Goal: Task Accomplishment & Management: Contribute content

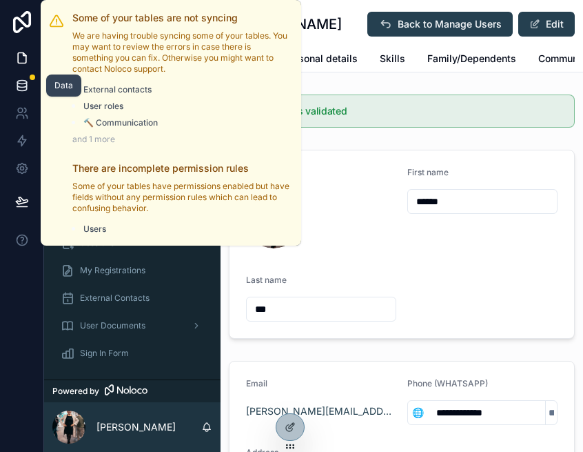
click at [22, 84] on icon at bounding box center [22, 86] width 14 height 14
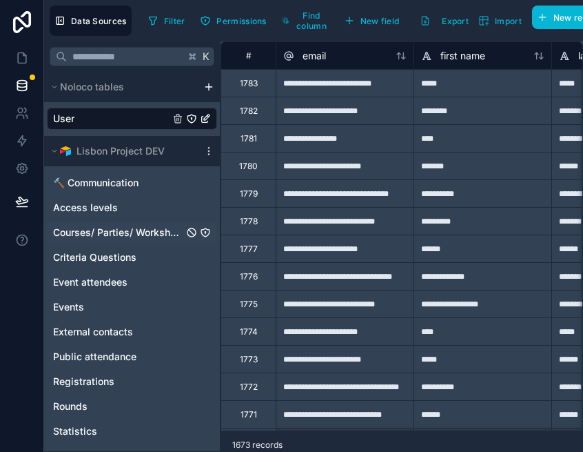
click at [109, 228] on span "Courses/ Parties/ Workshops" at bounding box center [118, 232] width 130 height 14
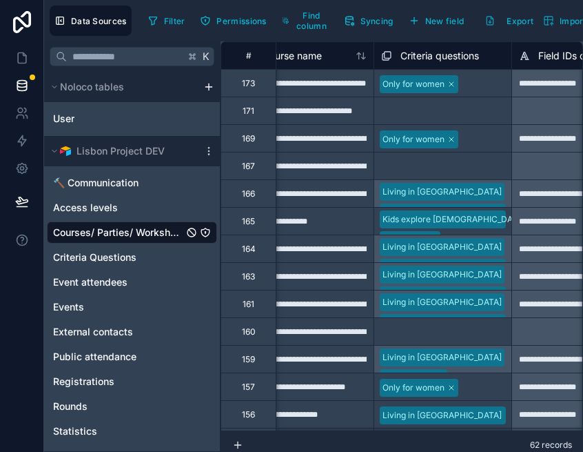
scroll to position [0, 8]
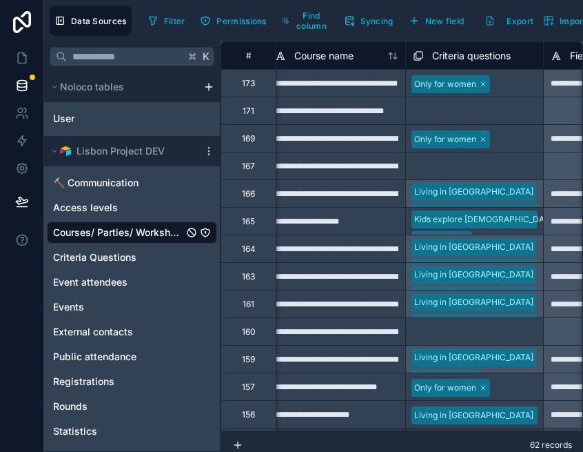
click at [347, 198] on div "**********" at bounding box center [336, 193] width 138 height 28
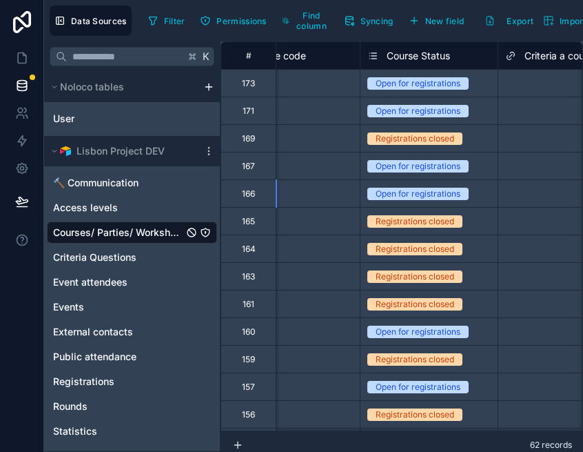
scroll to position [0, 1020]
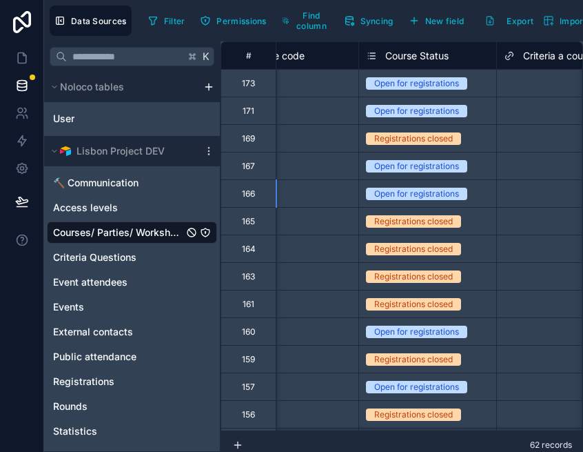
click at [367, 200] on div "Open for registrations" at bounding box center [427, 193] width 137 height 15
click at [416, 199] on div "Open for registrations" at bounding box center [427, 193] width 137 height 15
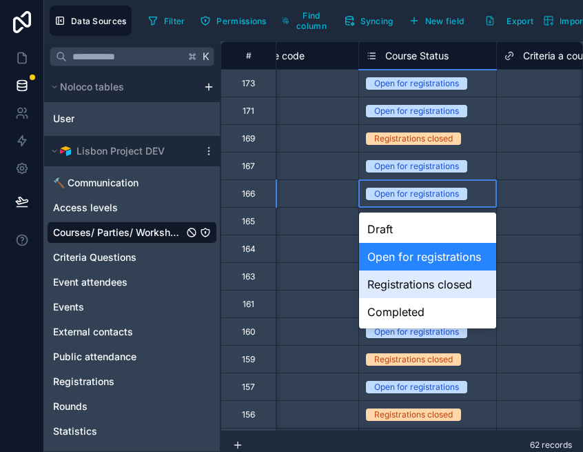
click at [414, 287] on div "Registrations closed" at bounding box center [427, 284] width 137 height 28
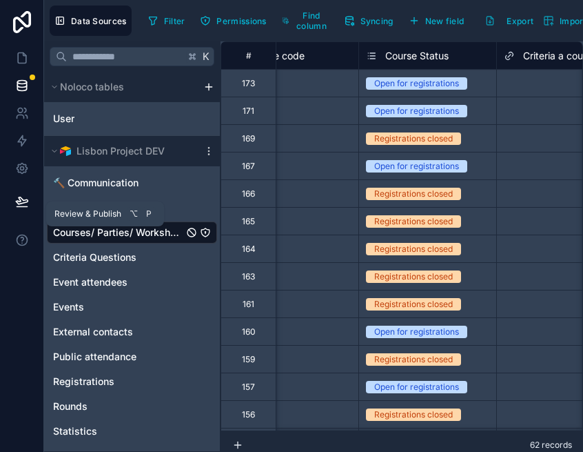
click at [23, 201] on icon at bounding box center [22, 201] width 14 height 14
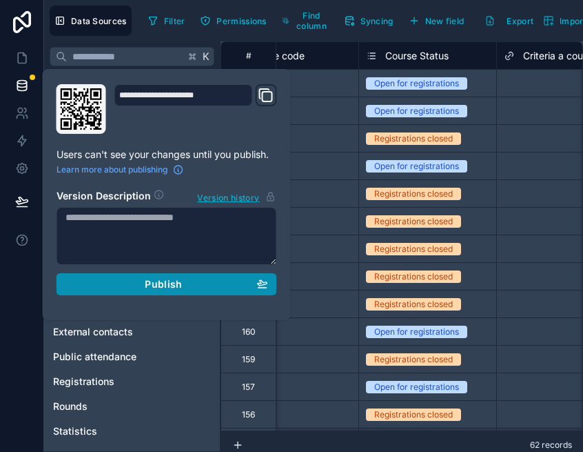
click at [154, 288] on span "Publish" at bounding box center [163, 284] width 37 height 12
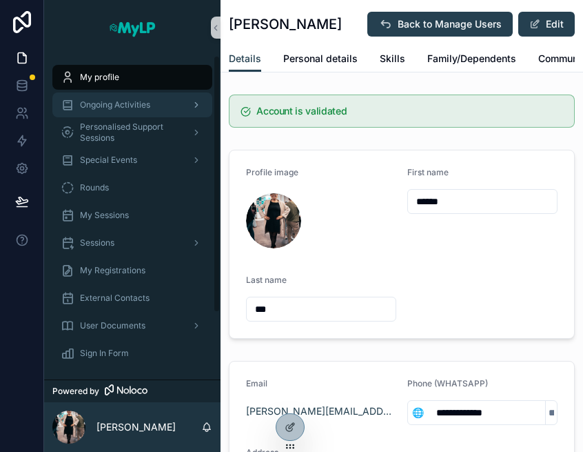
click at [137, 112] on div "Ongoing Activities" at bounding box center [132, 105] width 143 height 22
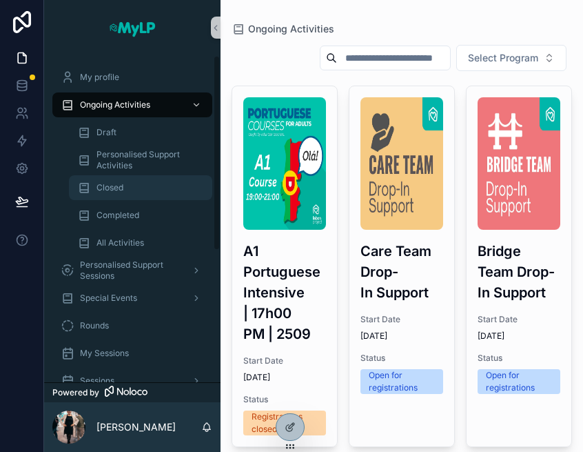
click at [139, 191] on div "Closed" at bounding box center [140, 187] width 127 height 22
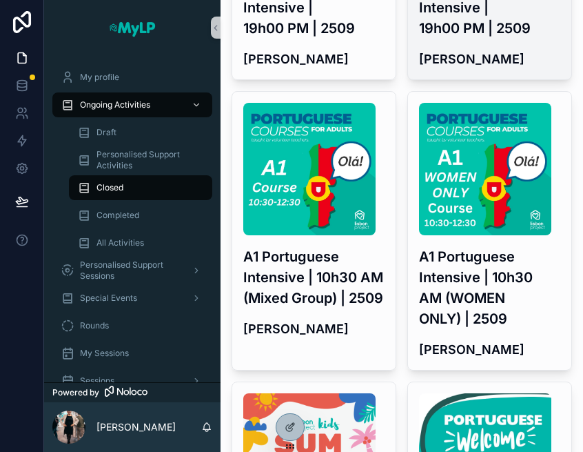
scroll to position [549, 0]
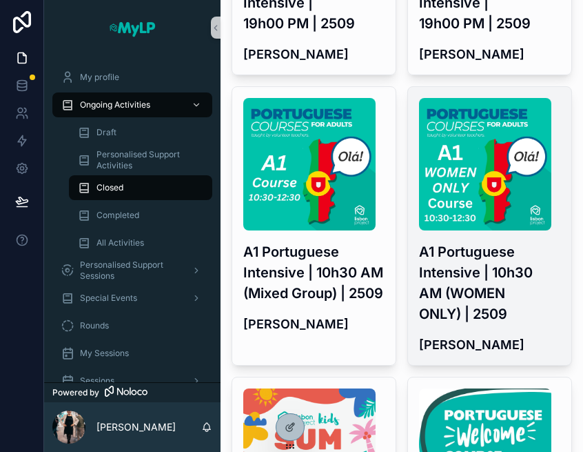
click at [454, 317] on h3 "A1 Portuguese Intensive | 10h30 AM (WOMEN ONLY) | 2509" at bounding box center [489, 282] width 141 height 83
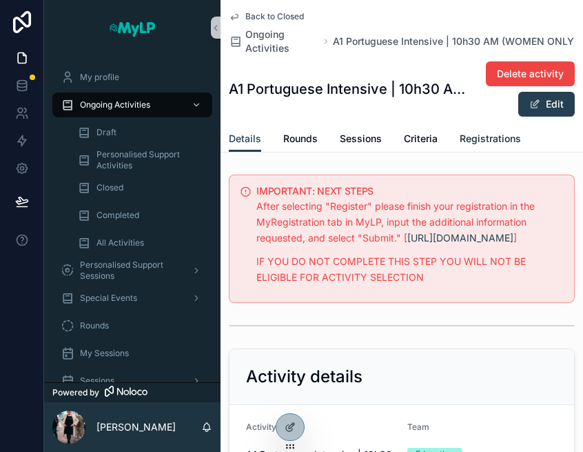
click at [488, 140] on span "Registrations" at bounding box center [490, 139] width 61 height 14
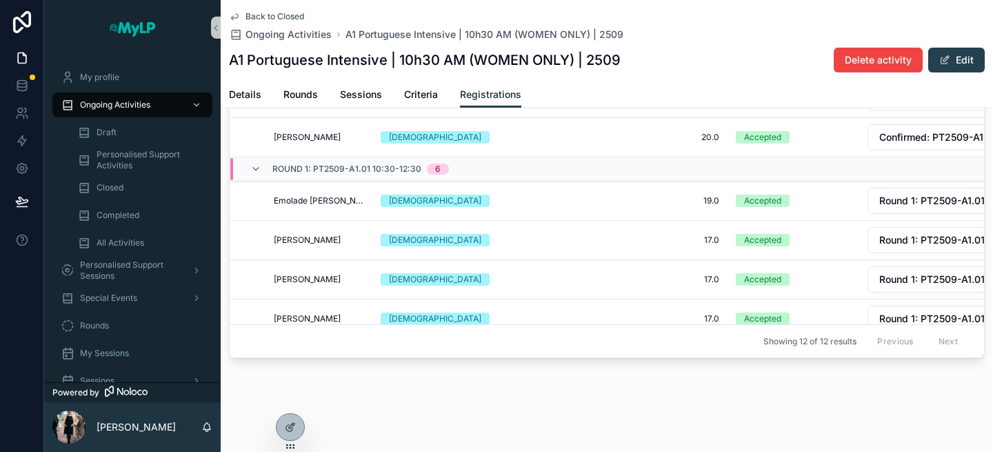
scroll to position [112, 0]
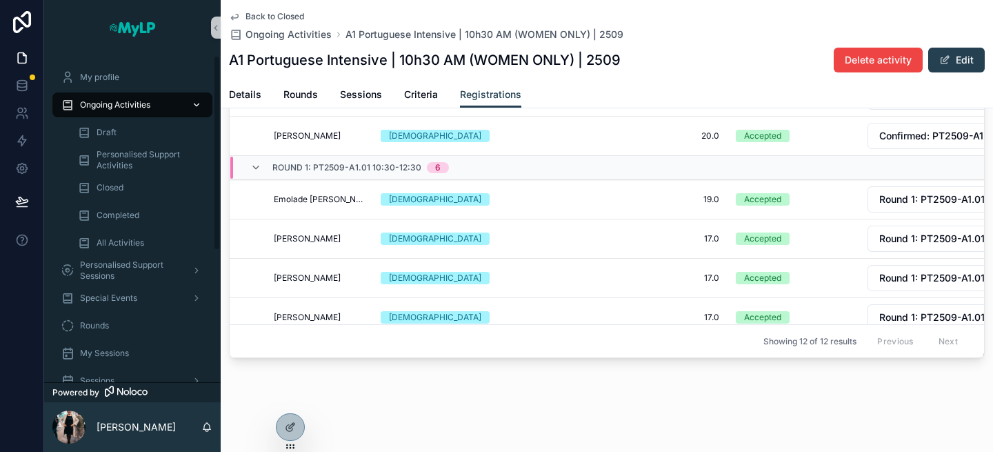
click at [150, 99] on span "Ongoing Activities" at bounding box center [115, 104] width 70 height 11
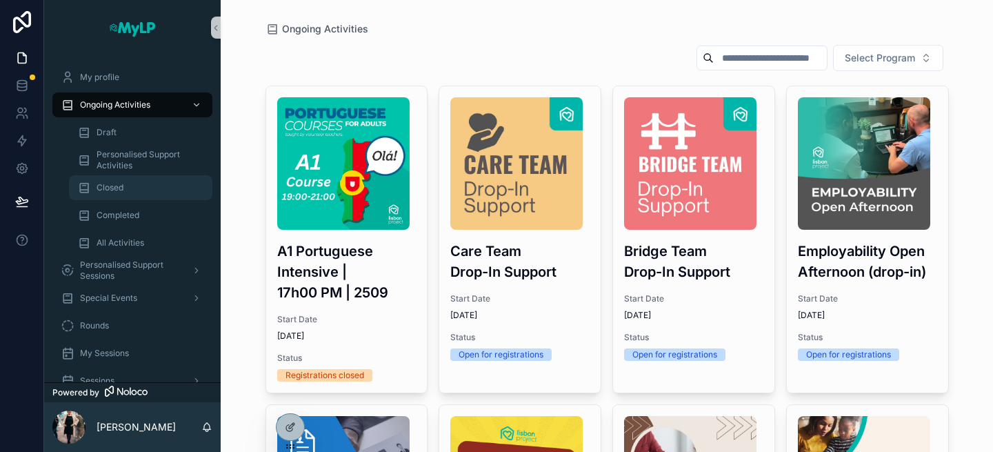
click at [148, 183] on div "Closed" at bounding box center [140, 187] width 127 height 22
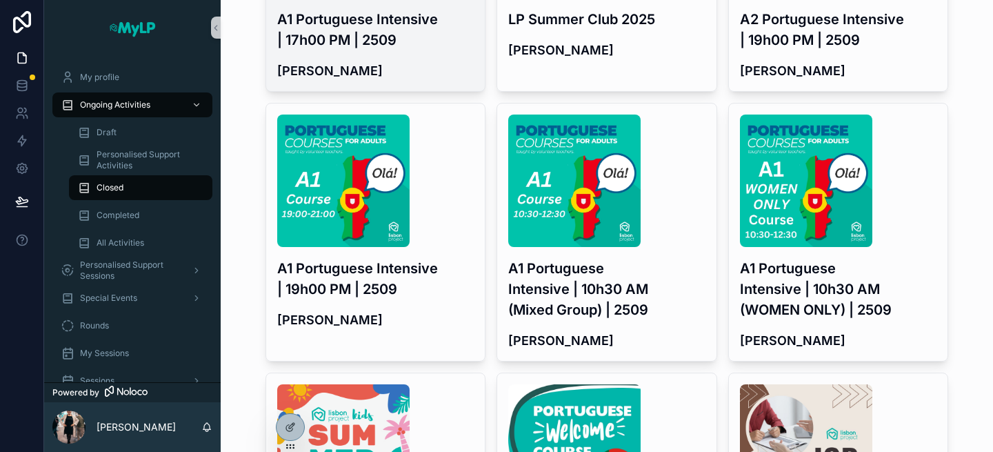
scroll to position [250, 0]
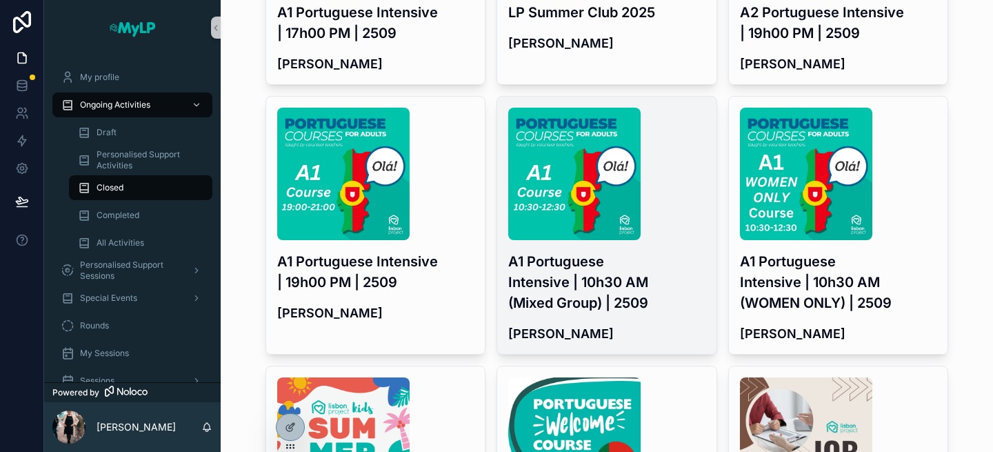
click at [583, 284] on h3 "A1 Portuguese Intensive | 10h30 AM (Mixed Group) | 2509" at bounding box center [606, 282] width 197 height 62
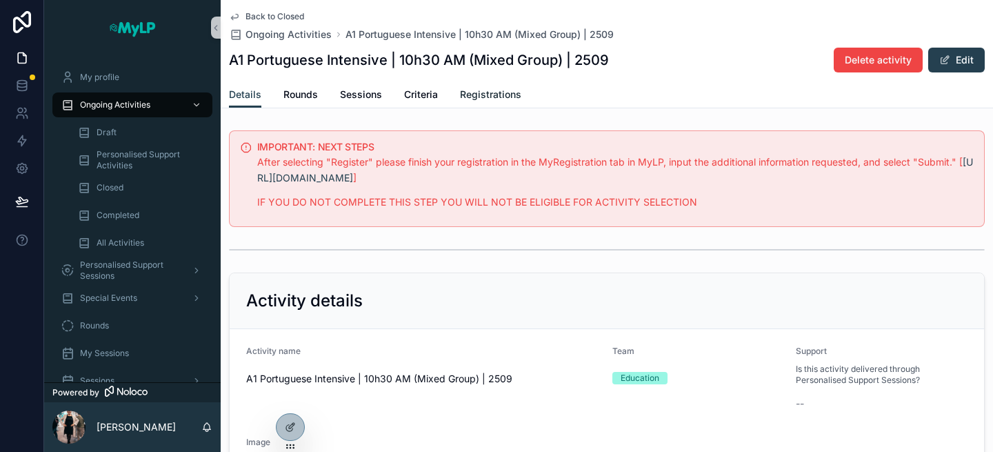
click at [485, 99] on span "Registrations" at bounding box center [490, 95] width 61 height 14
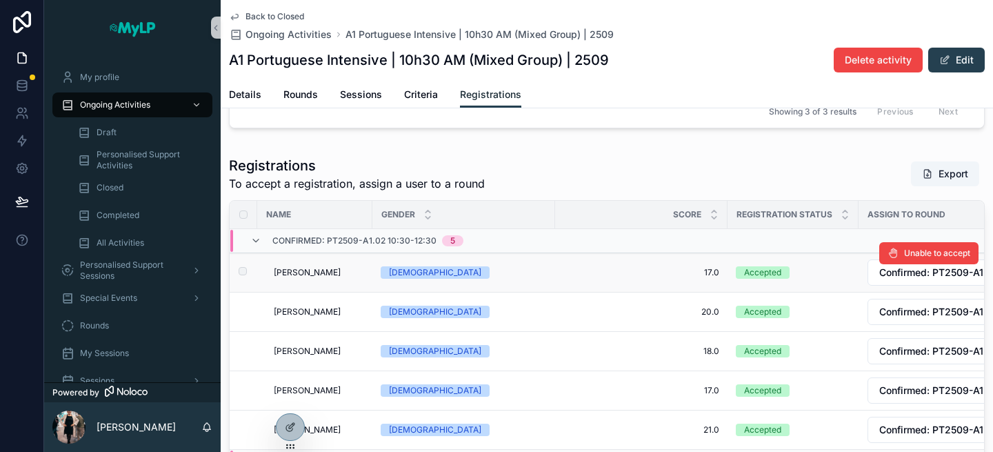
scroll to position [40, 0]
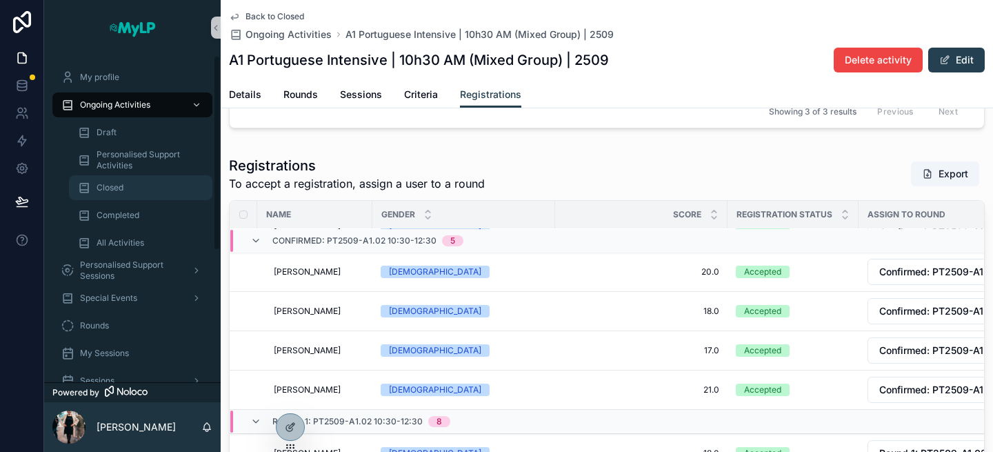
click at [142, 180] on div "Closed" at bounding box center [140, 187] width 127 height 22
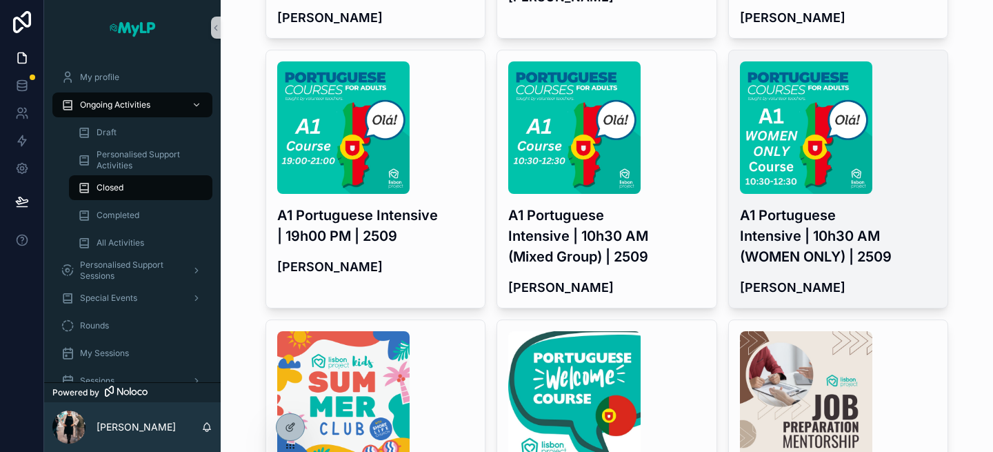
click at [583, 232] on h3 "A1 Portuguese Intensive | 10h30 AM (WOMEN ONLY) | 2509" at bounding box center [838, 236] width 197 height 62
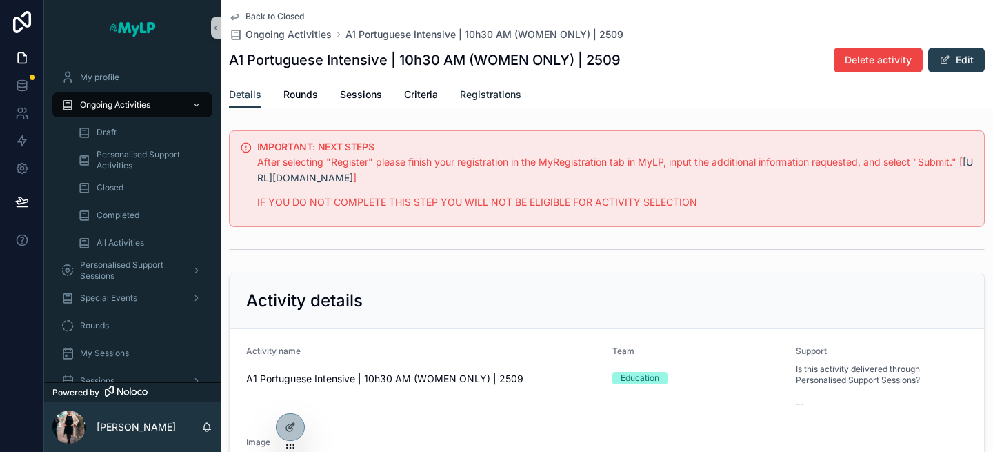
click at [467, 88] on span "Registrations" at bounding box center [490, 95] width 61 height 14
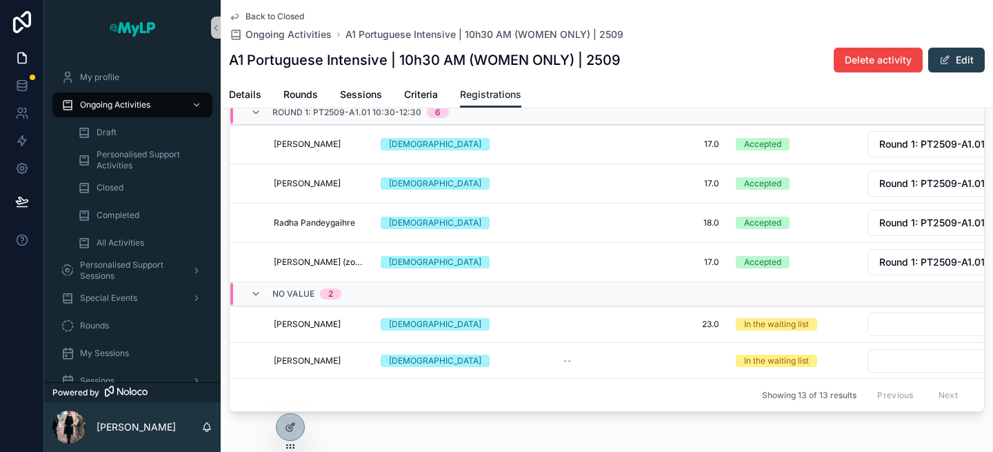
scroll to position [436, 0]
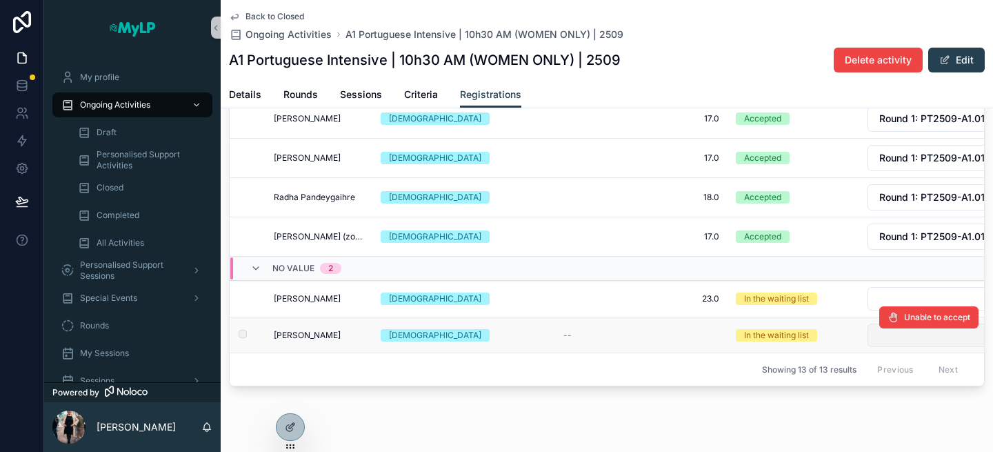
click at [583, 345] on button "Select Button" at bounding box center [948, 334] width 163 height 23
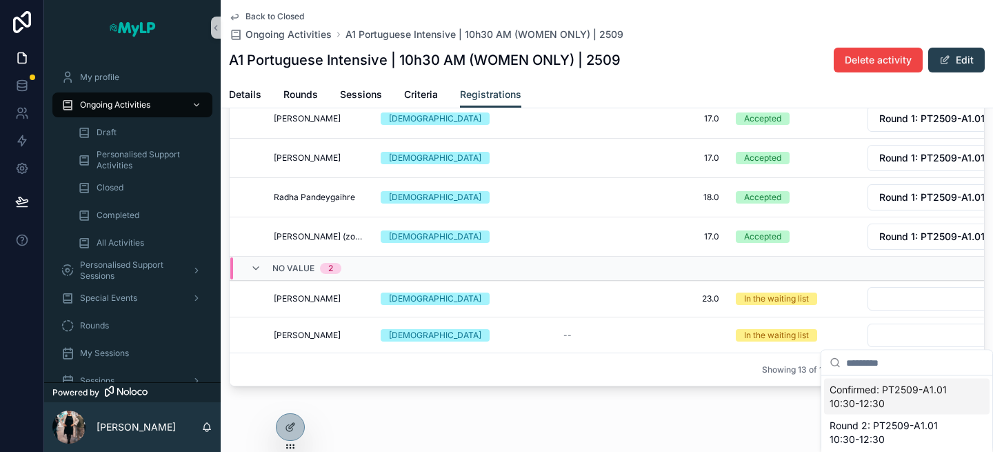
click at [583, 394] on span "Confirmed: PT2509-A1.01 10:30-12:30" at bounding box center [898, 397] width 138 height 28
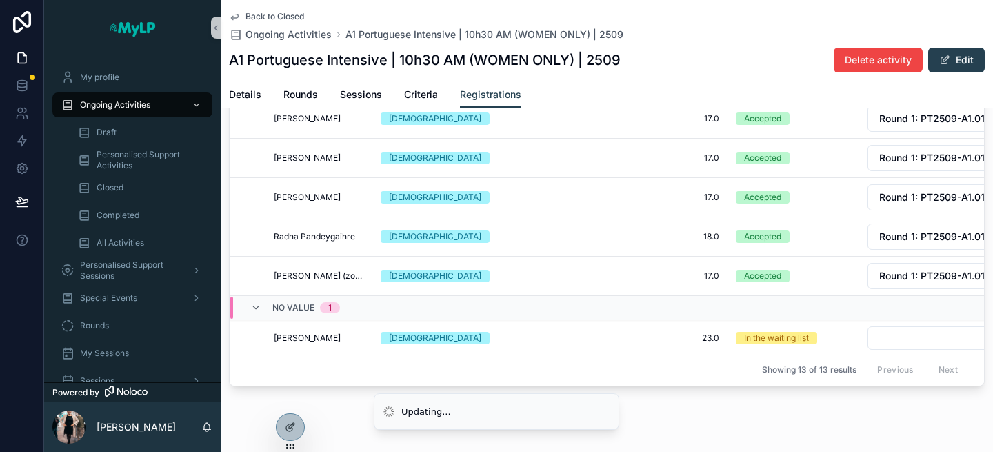
scroll to position [302, 0]
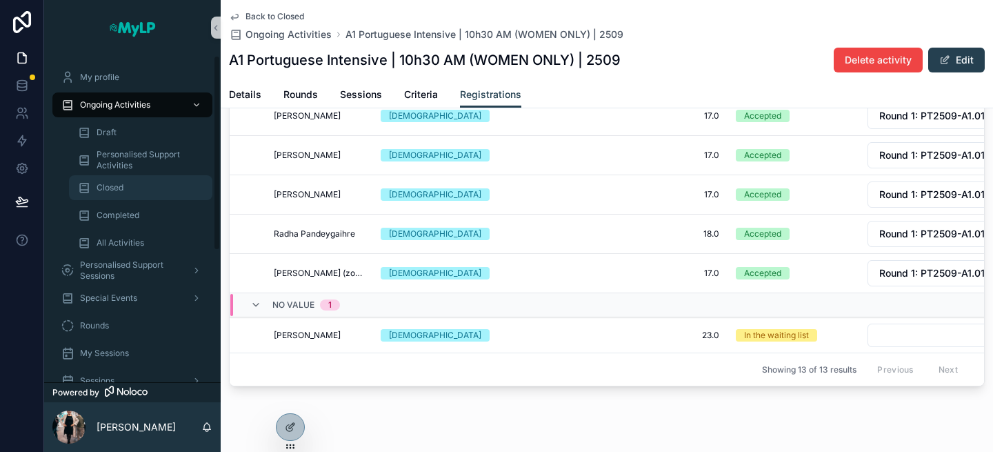
click at [125, 187] on div "Closed" at bounding box center [140, 187] width 127 height 22
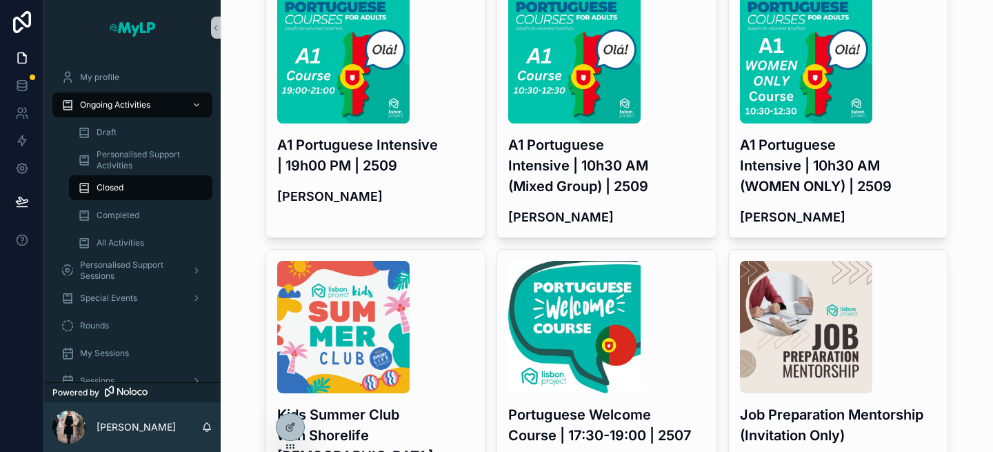
scroll to position [365, 0]
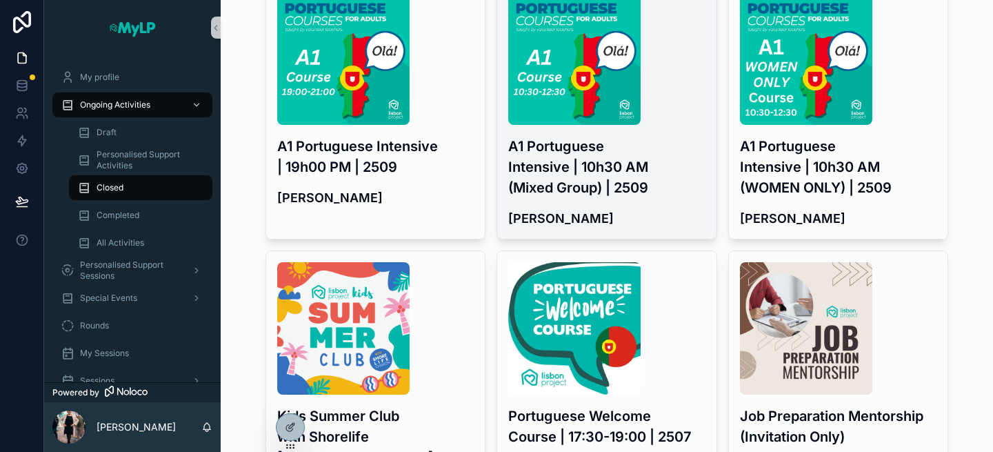
click at [583, 165] on h3 "A1 Portuguese Intensive | 10h30 AM (Mixed Group) | 2509" at bounding box center [606, 167] width 197 height 62
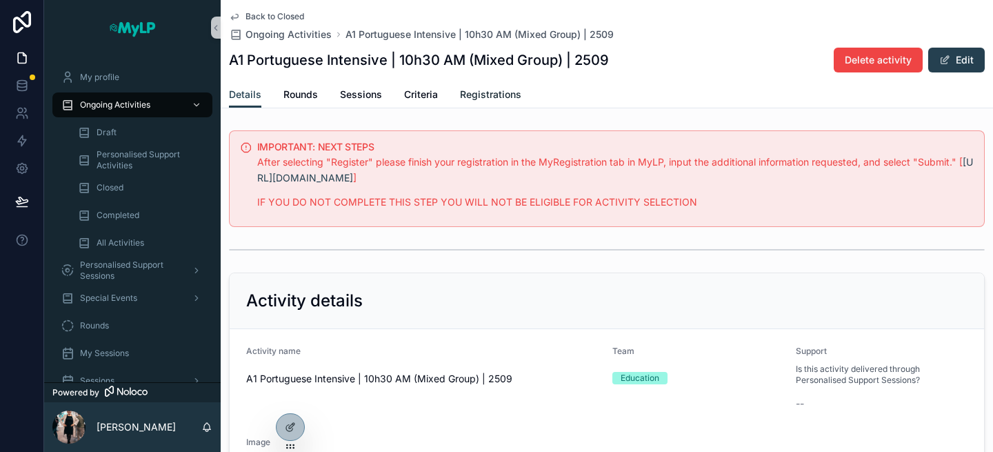
click at [489, 100] on span "Registrations" at bounding box center [490, 95] width 61 height 14
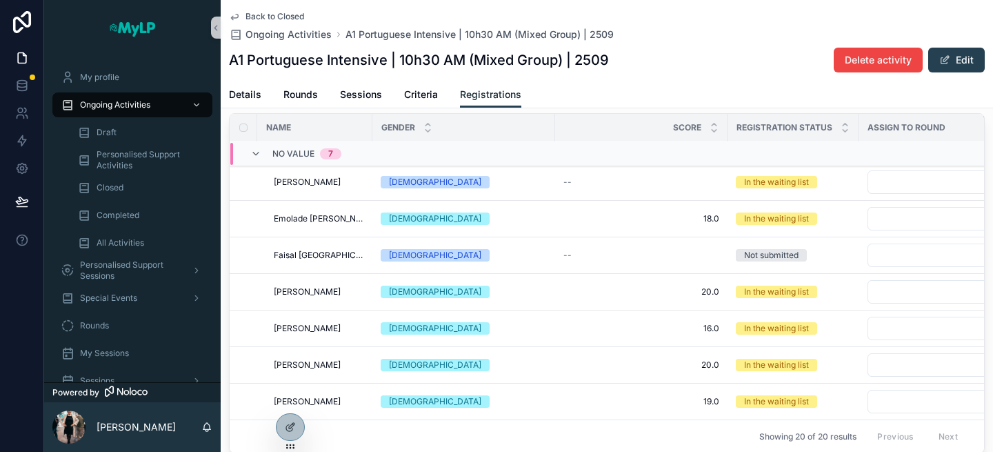
scroll to position [368, 0]
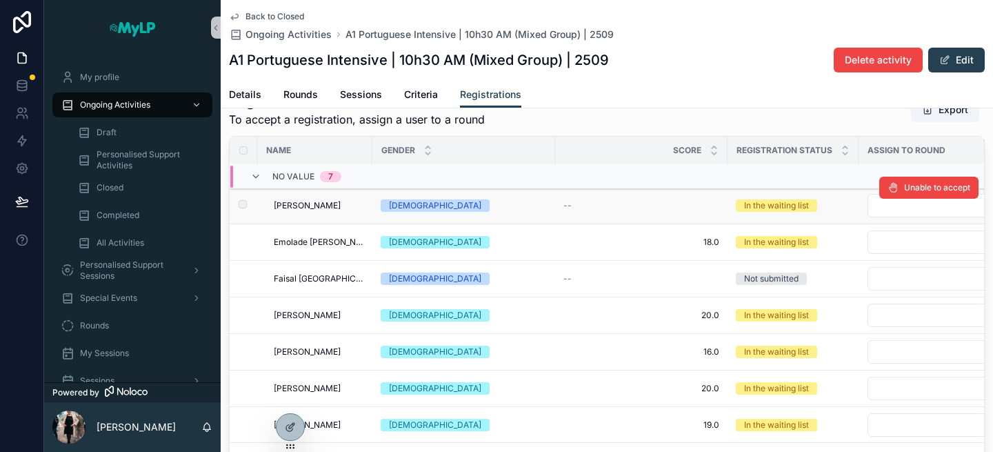
click at [583, 186] on div "Unable to accept" at bounding box center [928, 188] width 99 height 36
click at [583, 194] on button "Select Button" at bounding box center [948, 205] width 163 height 23
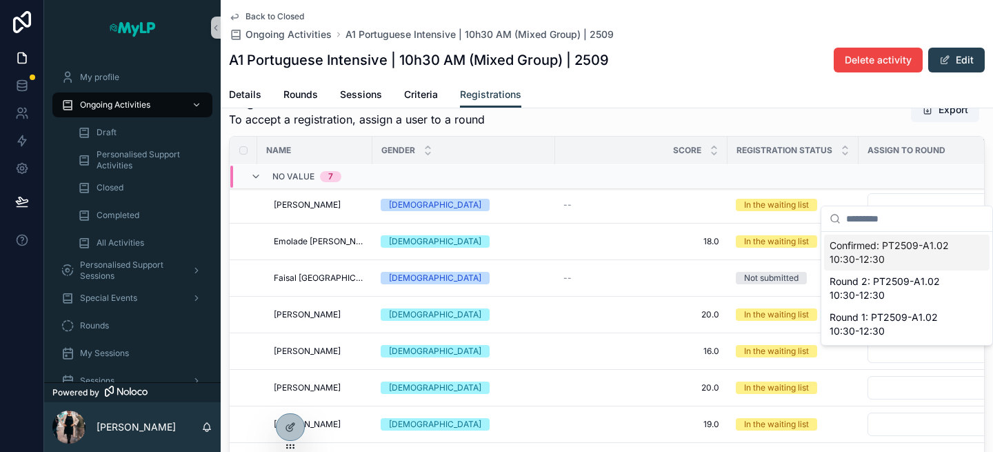
click at [583, 245] on span "Confirmed: PT2509-A1.02 10:30-12:30" at bounding box center [898, 253] width 138 height 28
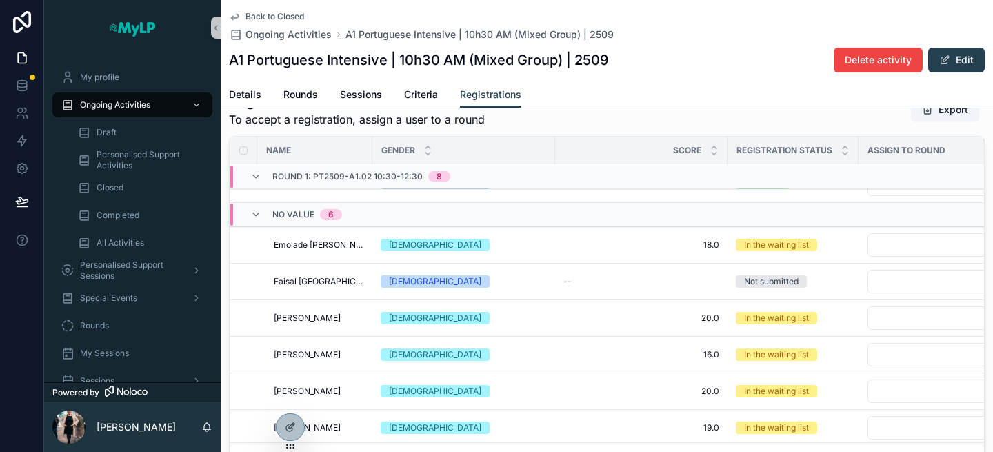
scroll to position [583, 0]
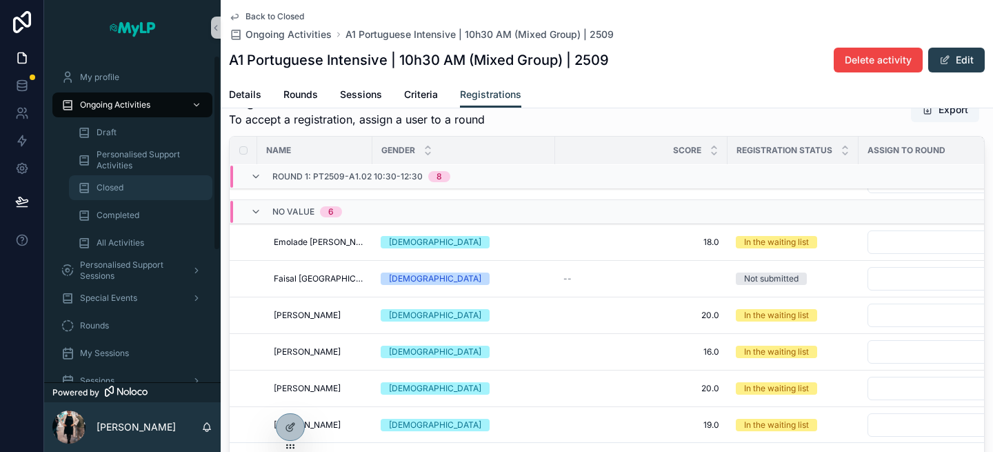
click at [120, 192] on span "Closed" at bounding box center [110, 187] width 27 height 11
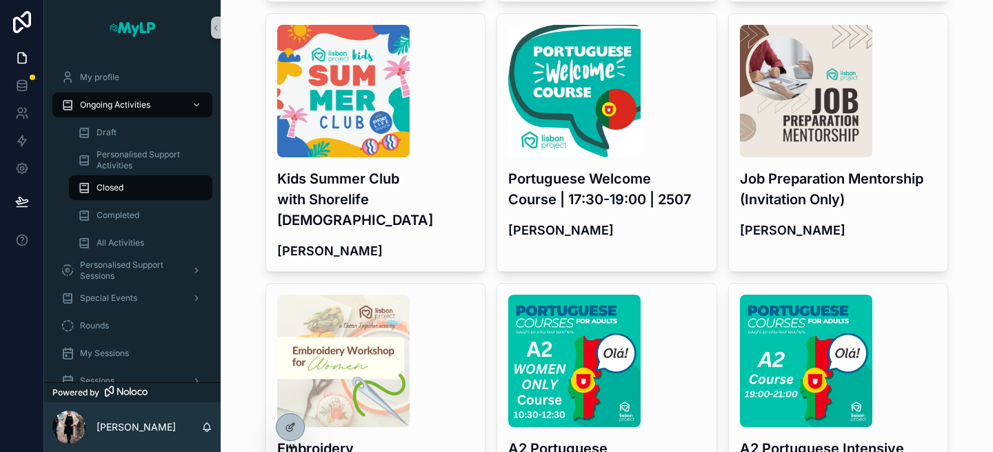
scroll to position [615, 0]
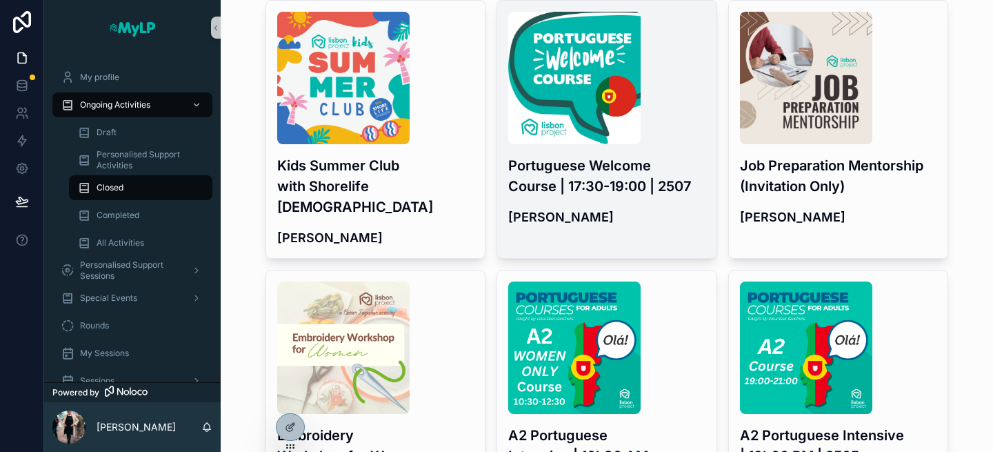
click at [583, 170] on h3 "Portuguese Welcome Course | 17:30-19:00 | 2507" at bounding box center [606, 175] width 197 height 41
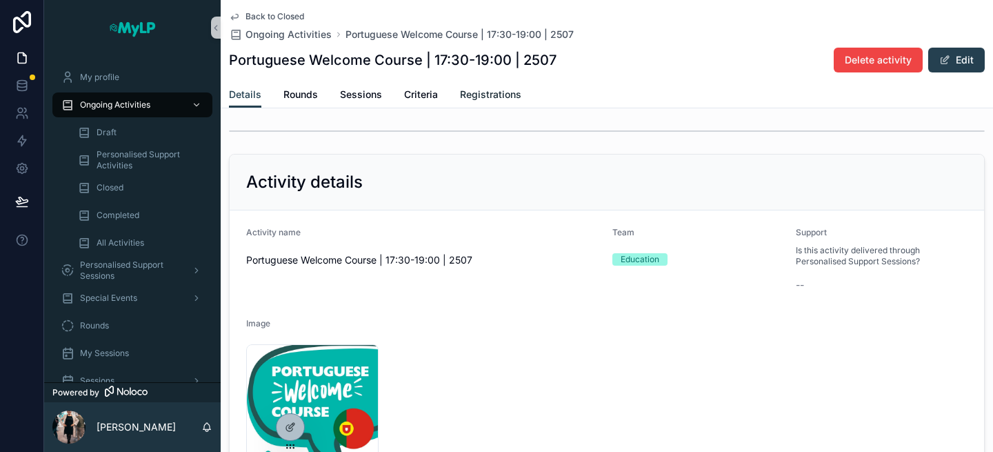
click at [499, 101] on link "Registrations" at bounding box center [490, 96] width 61 height 28
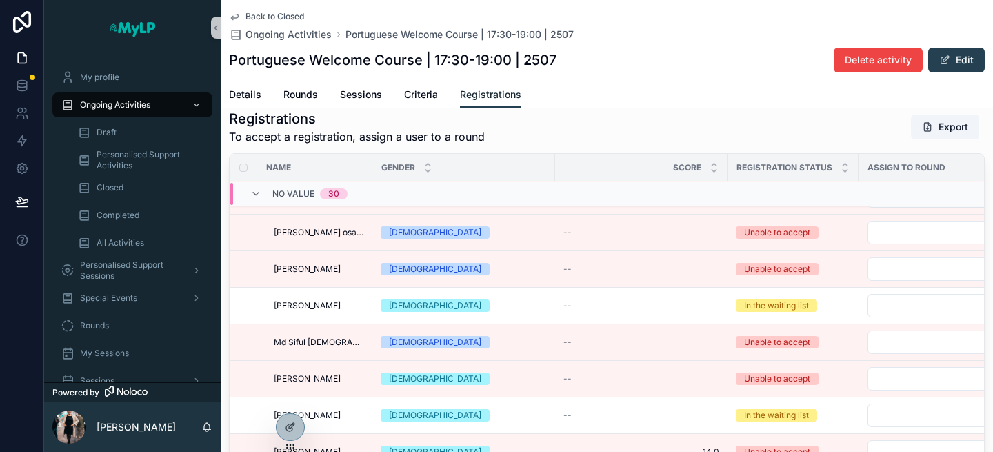
scroll to position [1533, 0]
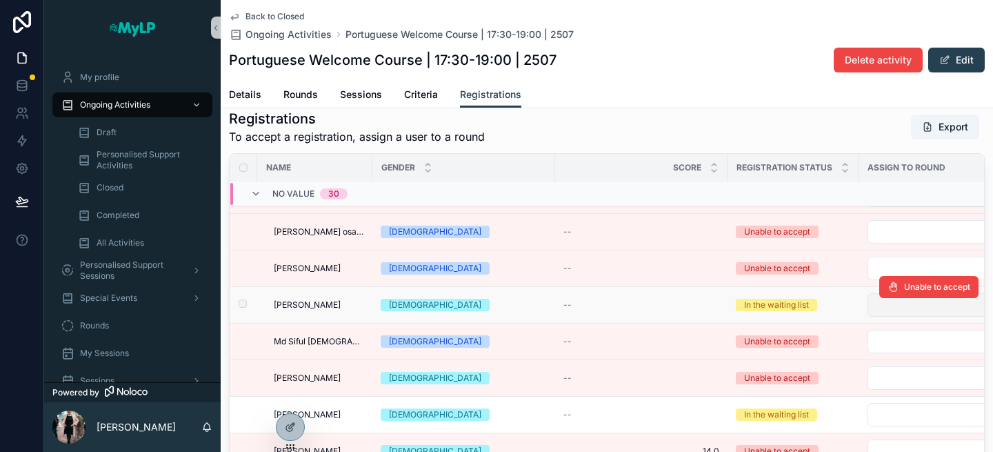
click at [583, 308] on button "Select Button" at bounding box center [943, 304] width 152 height 23
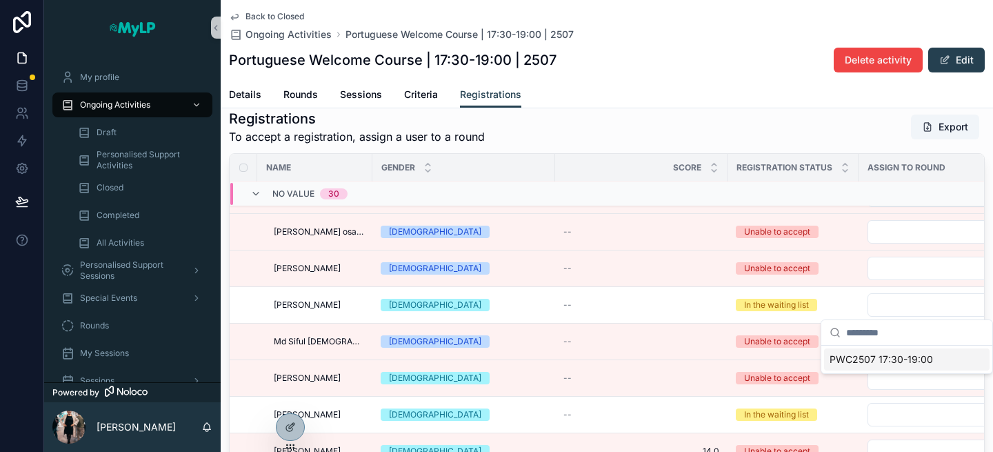
click at [583, 358] on span "PWC2507 17:30-19:00" at bounding box center [880, 359] width 103 height 14
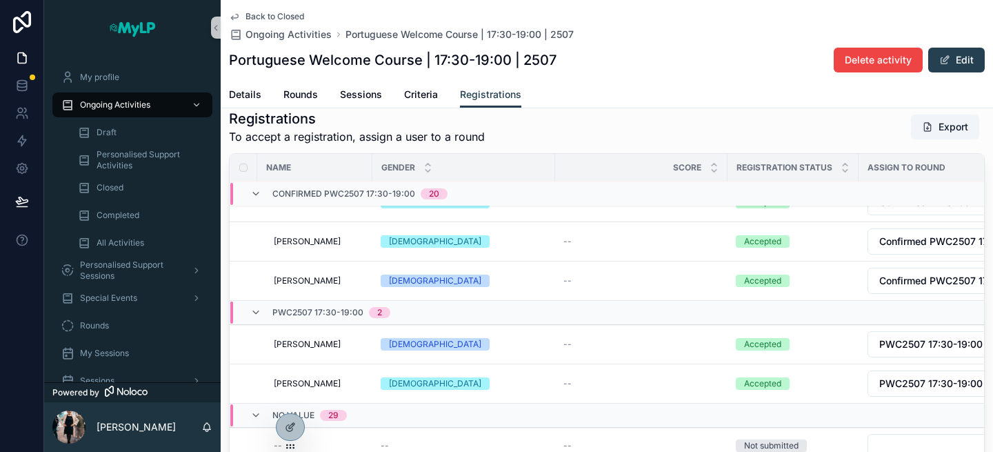
scroll to position [709, 0]
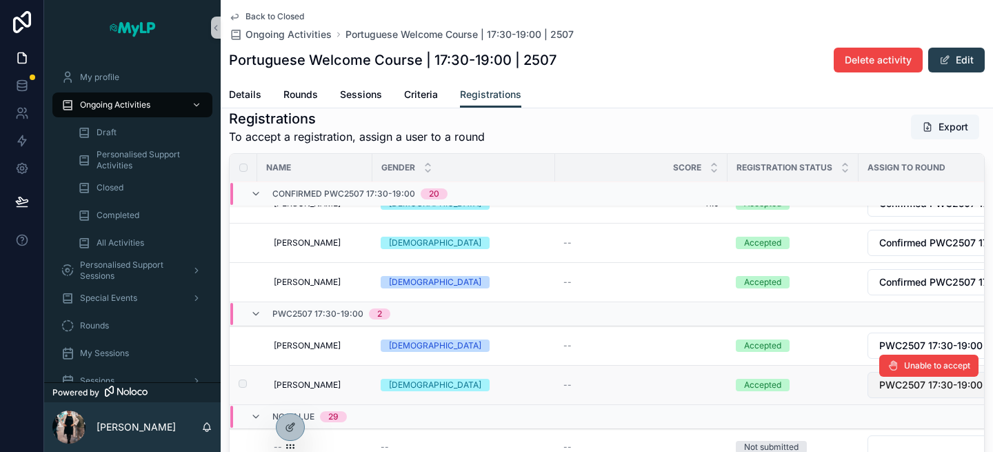
click at [583, 386] on span "PWC2507 17:30-19:00" at bounding box center [930, 385] width 103 height 14
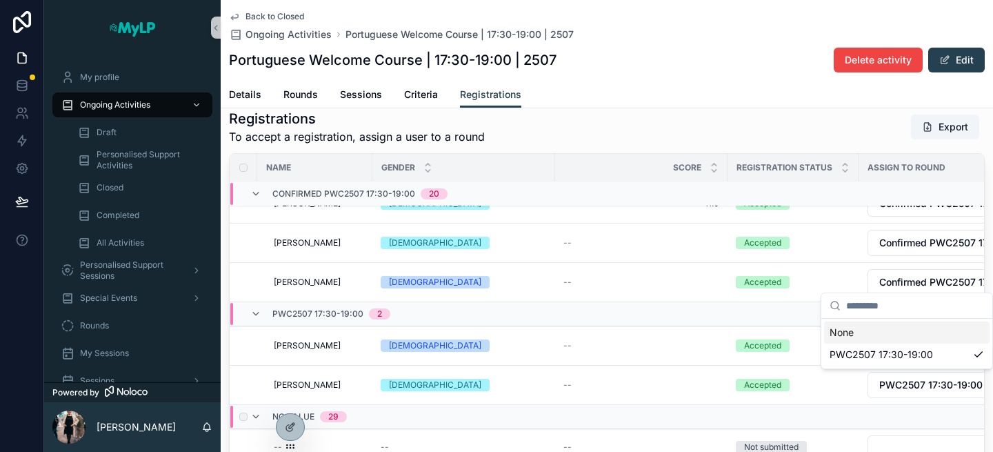
click at [583, 410] on td "scrollable content" at bounding box center [792, 417] width 131 height 24
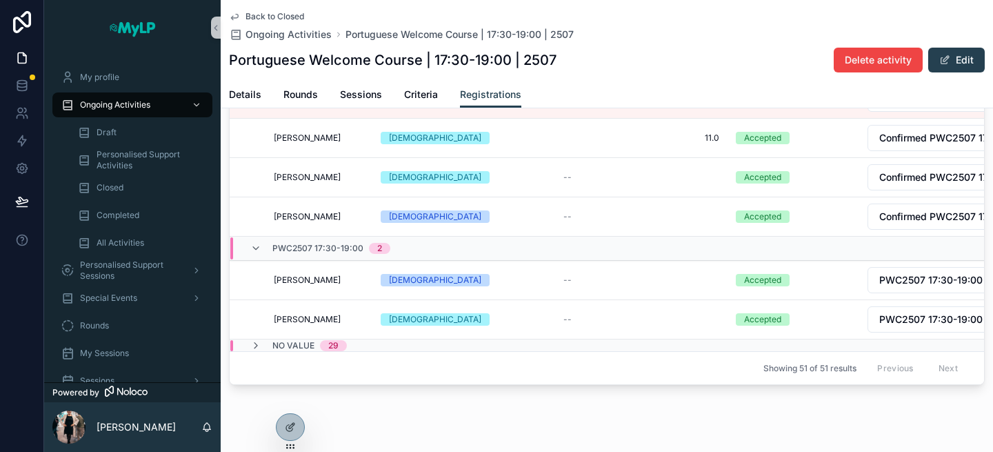
scroll to position [381, 0]
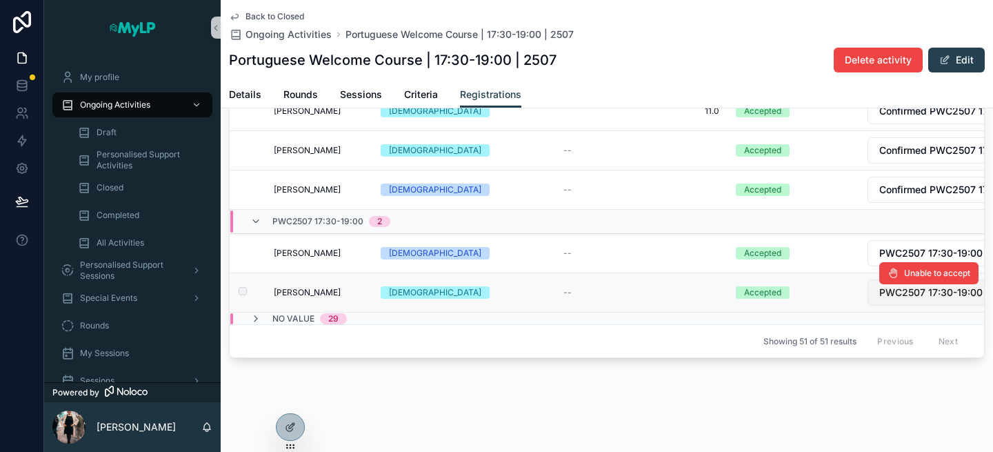
click at [583, 292] on span "PWC2507 17:30-19:00" at bounding box center [930, 292] width 103 height 14
type input "*"
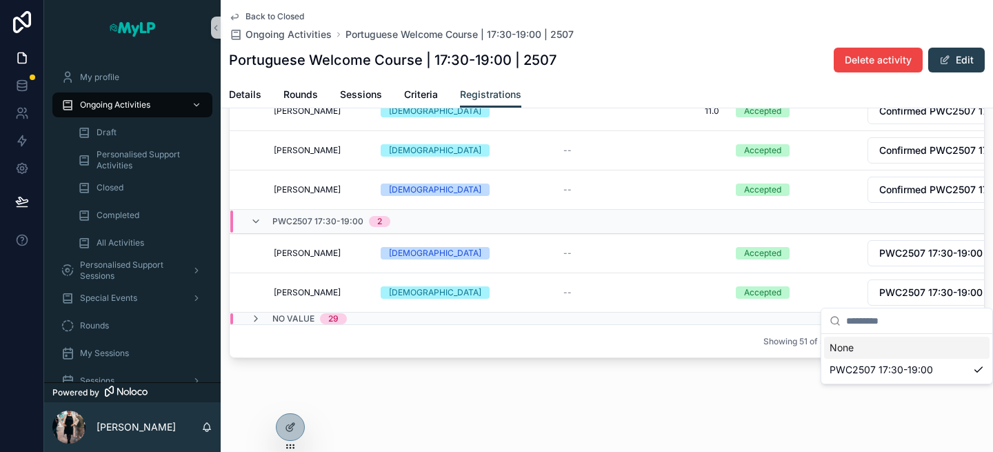
click at [583, 385] on div "Back to Closed Ongoing Activities Portuguese Welcome Course | 17:30-19:00 | 250…" at bounding box center [607, 35] width 772 height 832
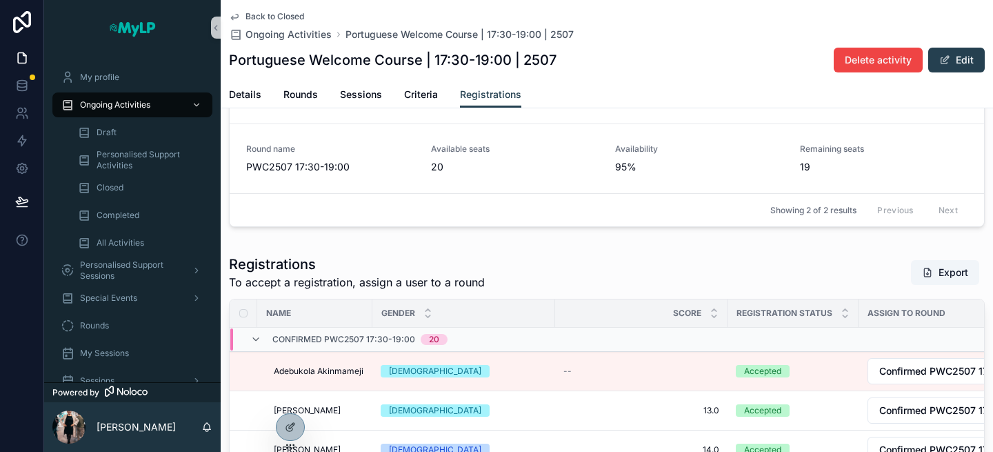
scroll to position [0, 0]
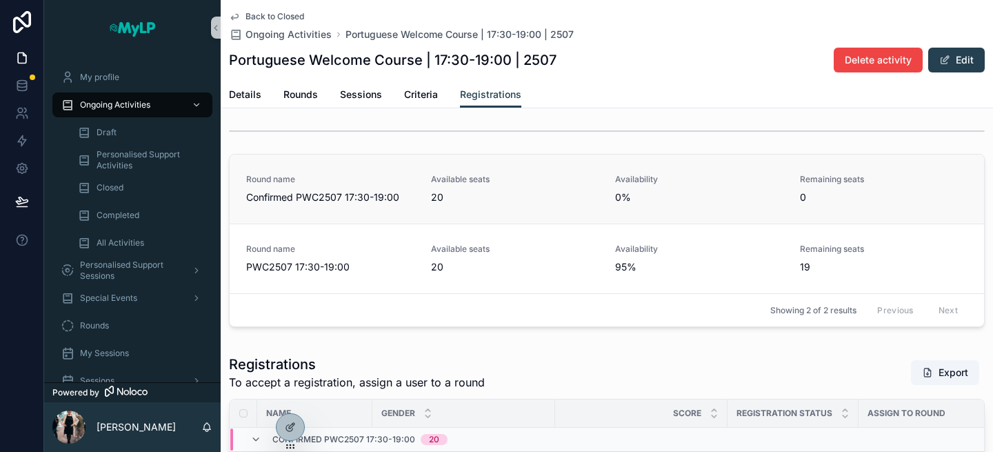
click at [583, 195] on span "0%" at bounding box center [699, 197] width 168 height 14
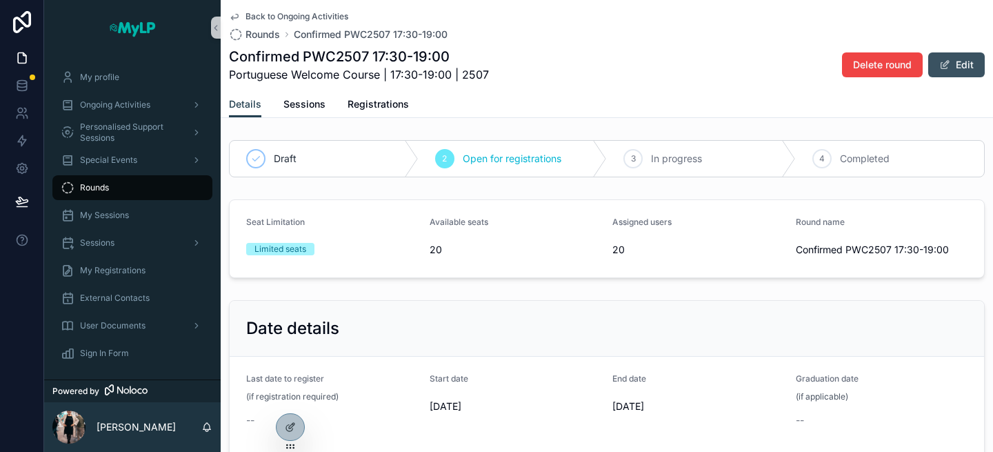
click at [583, 65] on span "scrollable content" at bounding box center [944, 64] width 11 height 11
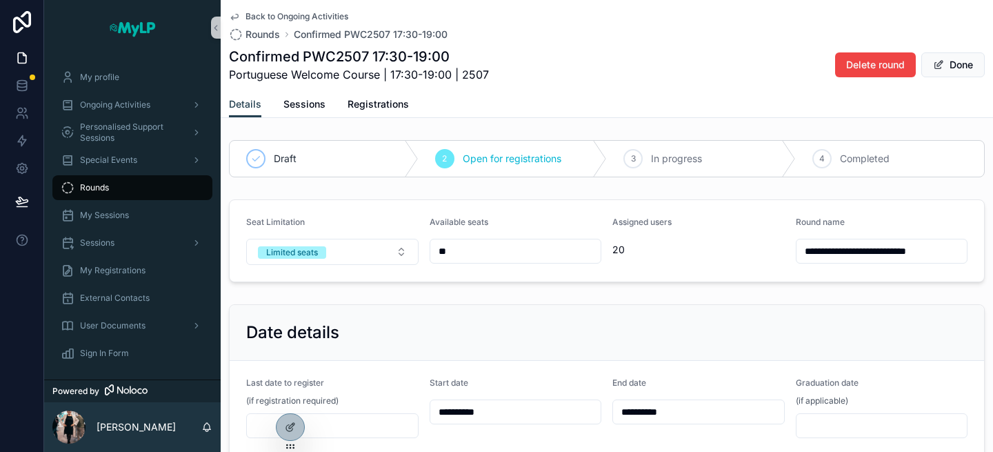
click at [481, 252] on input "**" at bounding box center [515, 250] width 171 height 19
type input "*"
type input "**"
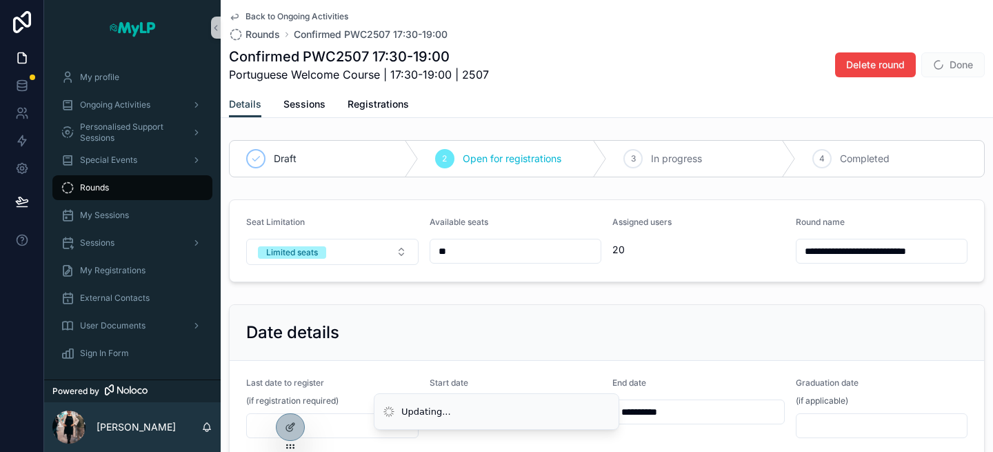
type input "**"
click at [527, 321] on div "Date details" at bounding box center [606, 332] width 721 height 22
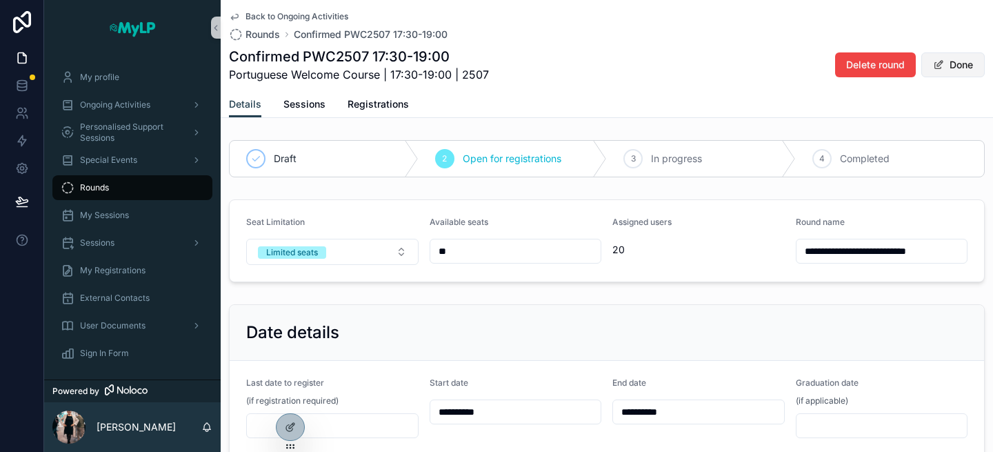
click at [583, 66] on button "Done" at bounding box center [952, 64] width 63 height 25
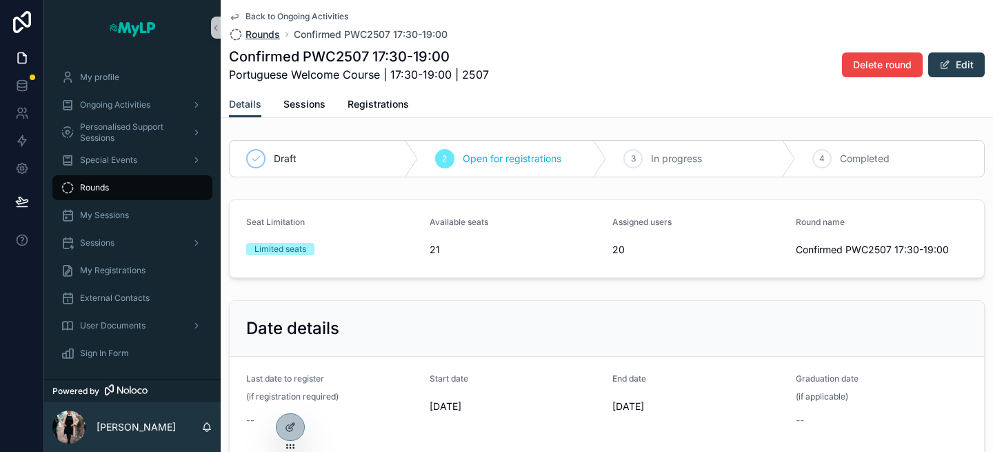
click at [267, 37] on span "Rounds" at bounding box center [262, 35] width 34 height 14
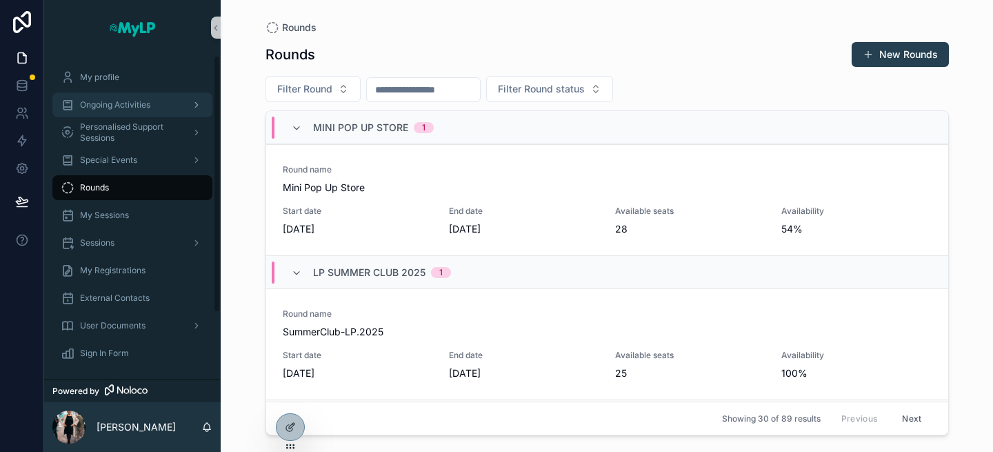
click at [117, 112] on div "Ongoing Activities" at bounding box center [132, 105] width 143 height 22
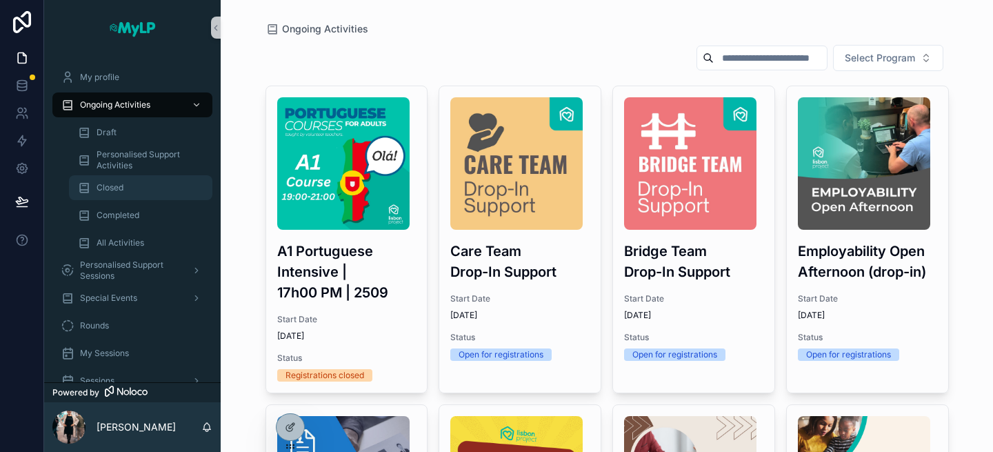
click at [147, 194] on div "Closed" at bounding box center [140, 187] width 127 height 22
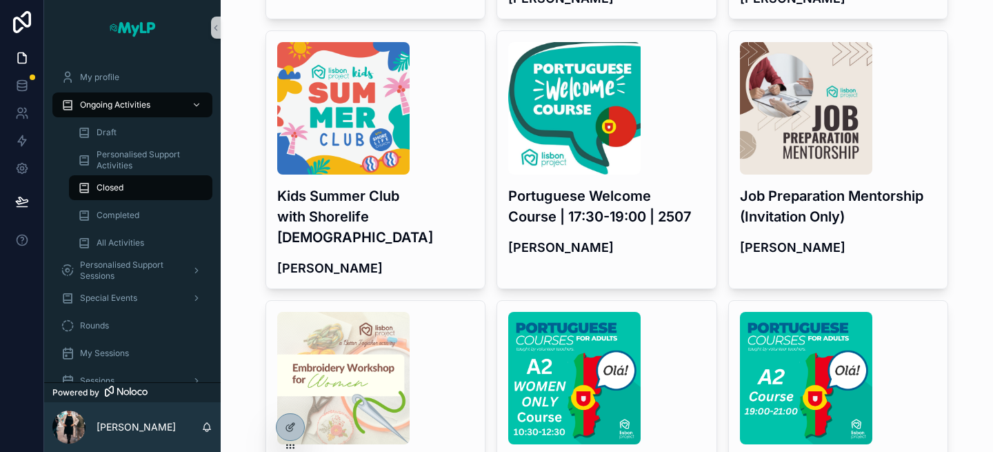
scroll to position [587, 0]
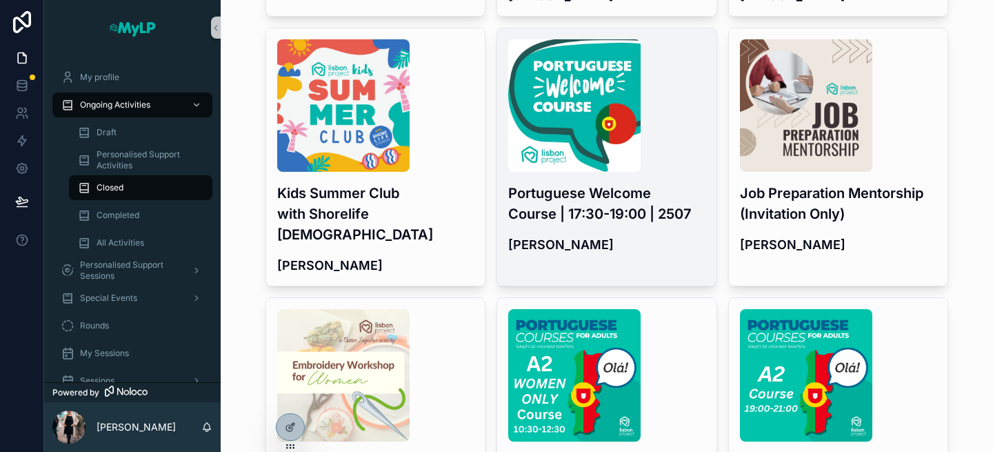
click at [583, 191] on h3 "Portuguese Welcome Course | 17:30-19:00 | 2507" at bounding box center [606, 203] width 197 height 41
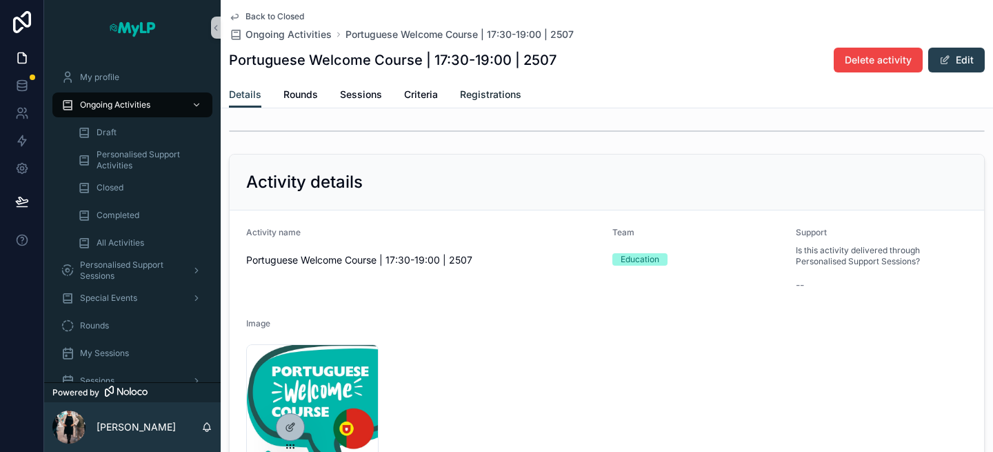
click at [488, 97] on span "Registrations" at bounding box center [490, 95] width 61 height 14
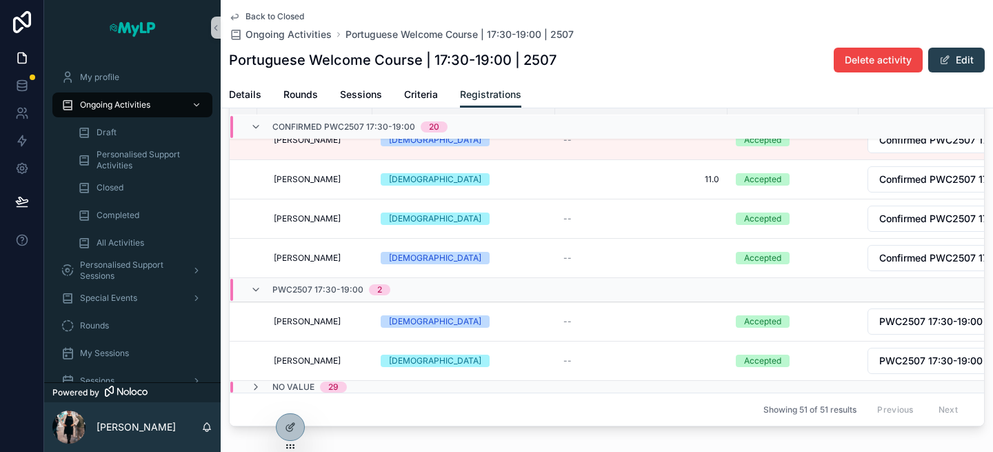
scroll to position [325, 0]
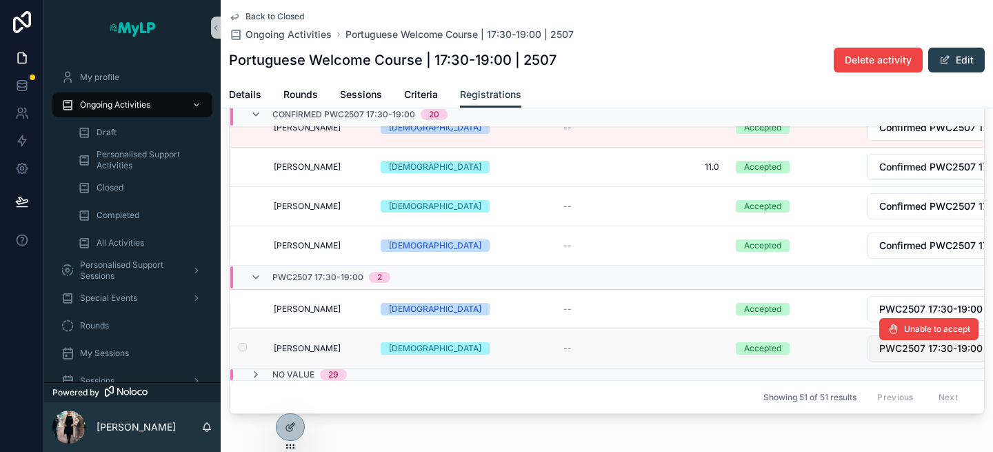
click at [583, 349] on span "PWC2507 17:30-19:00" at bounding box center [930, 348] width 103 height 14
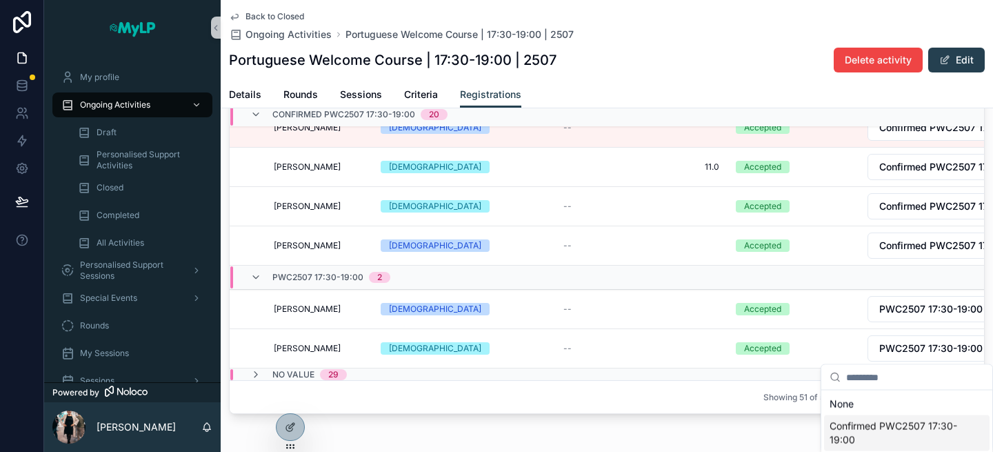
click at [583, 422] on span "Confirmed PWC2507 17:30-19:00" at bounding box center [898, 433] width 138 height 28
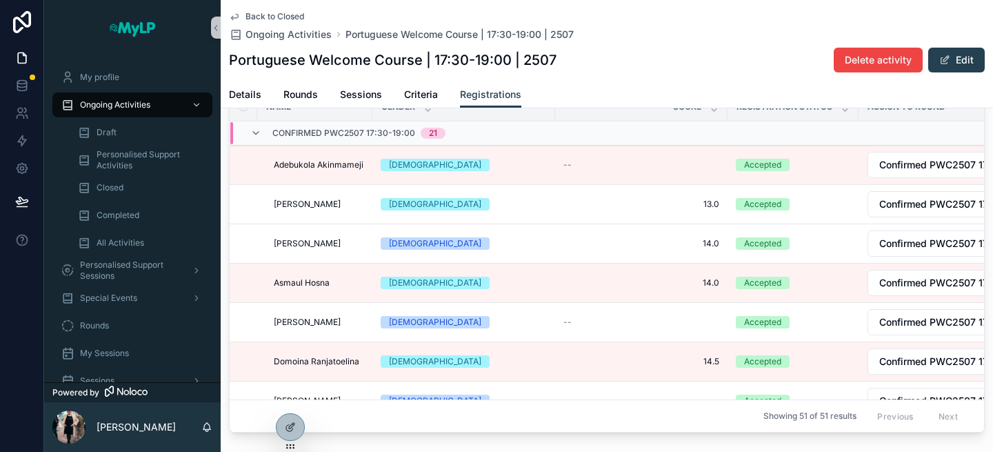
scroll to position [298, 0]
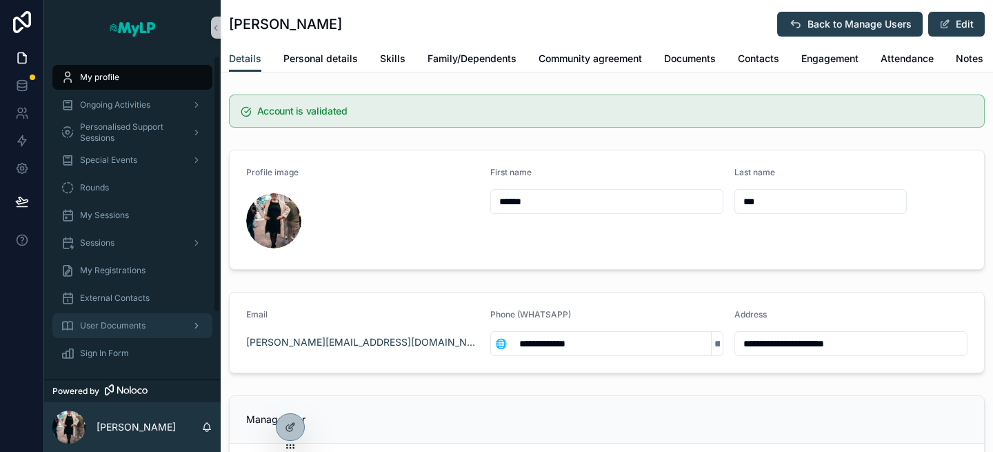
scroll to position [83, 0]
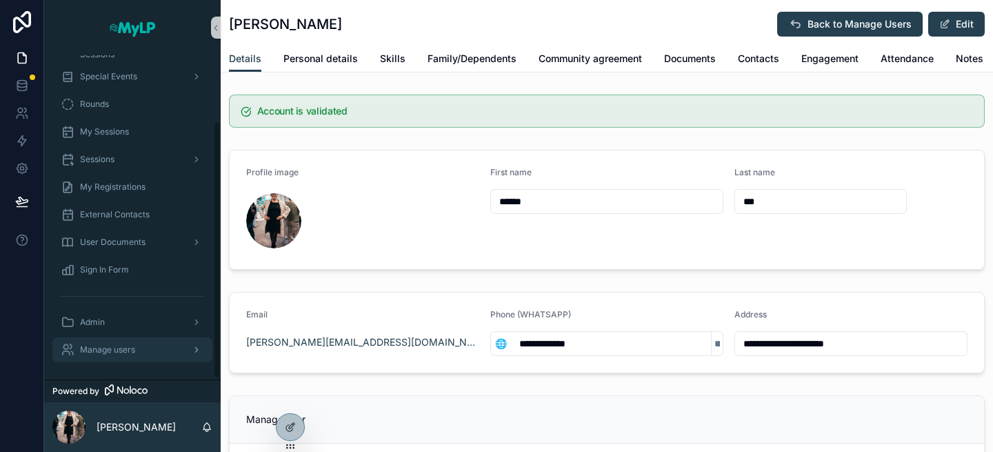
click at [114, 353] on span "Manage users" at bounding box center [107, 349] width 55 height 11
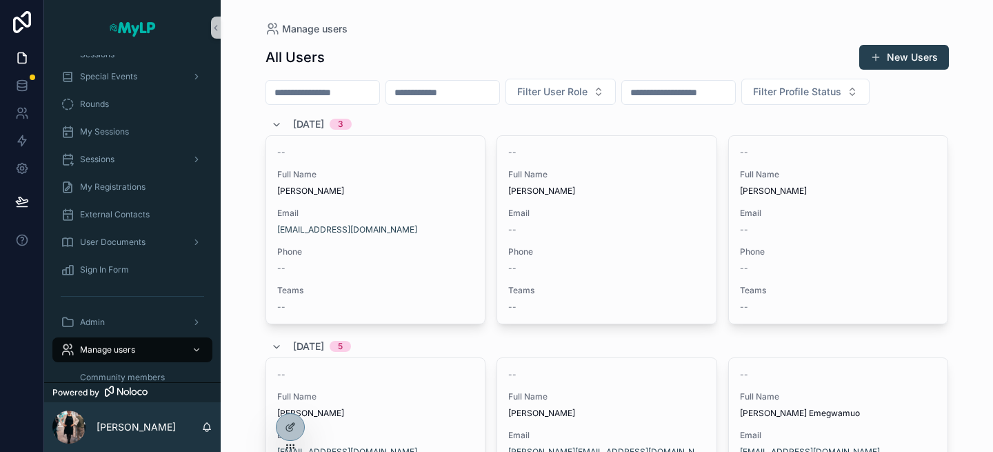
click at [360, 94] on input "scrollable content" at bounding box center [322, 92] width 113 height 19
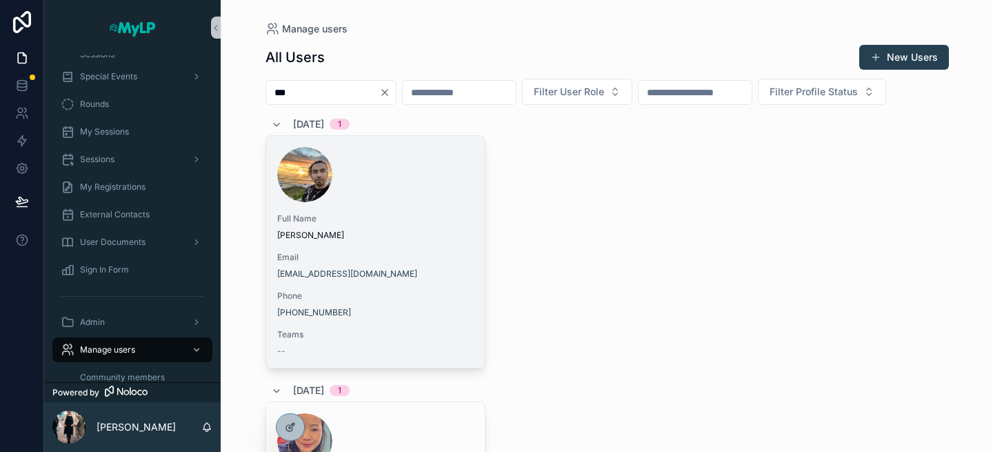
type input "***"
click at [425, 232] on span "Jay Pawar" at bounding box center [375, 235] width 197 height 11
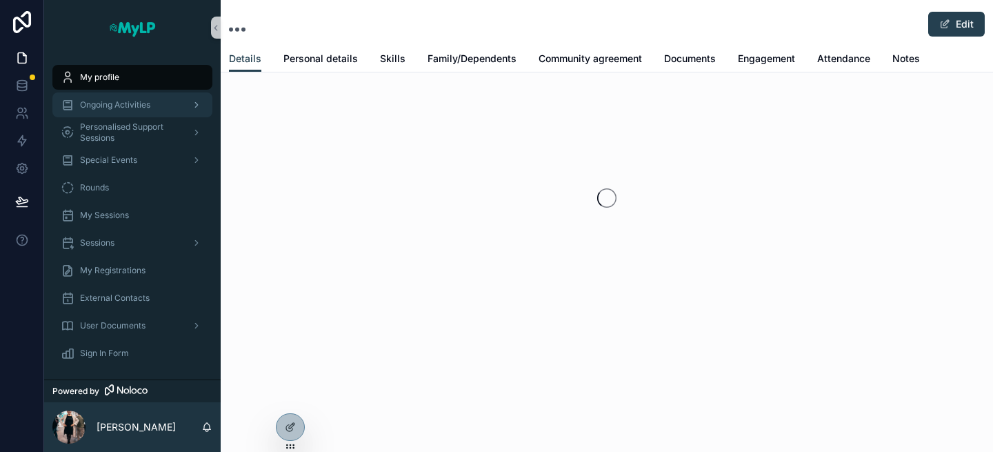
click at [141, 112] on div "Ongoing Activities" at bounding box center [132, 105] width 143 height 22
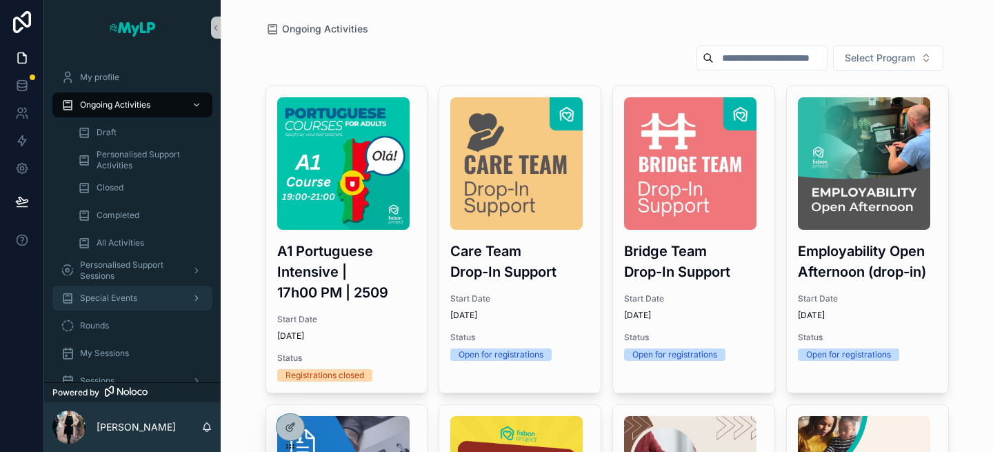
click at [137, 299] on span "Special Events" at bounding box center [108, 297] width 57 height 11
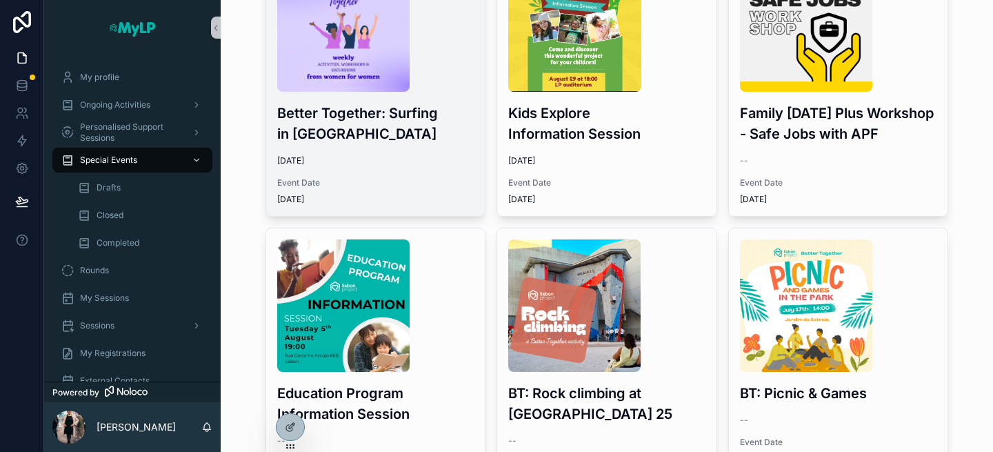
scroll to position [136, 0]
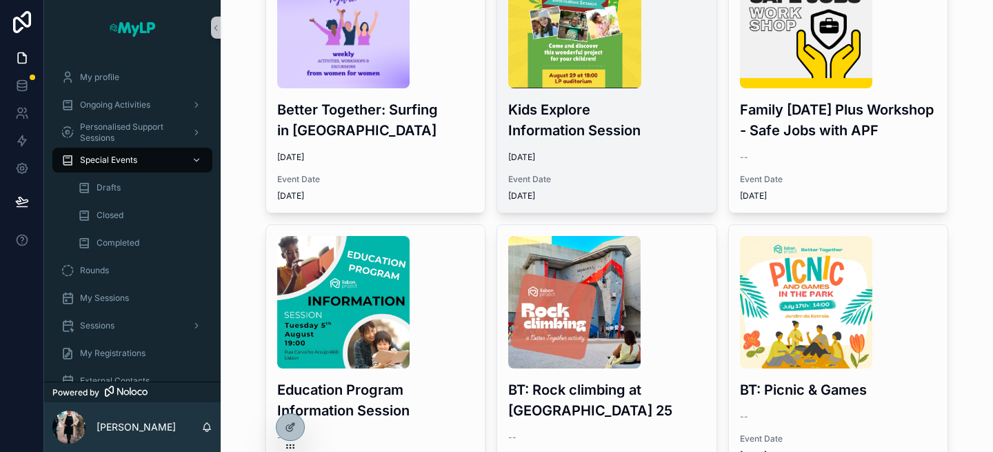
click at [576, 145] on div "Kids Explore Information Session 29/08/2025 Event Date 29/08/2025" at bounding box center [606, 78] width 219 height 267
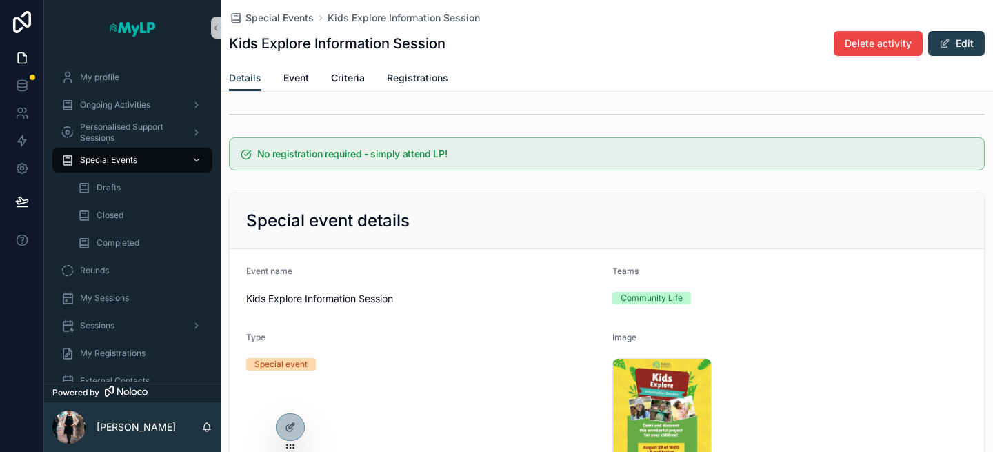
click at [425, 72] on span "Registrations" at bounding box center [417, 78] width 61 height 14
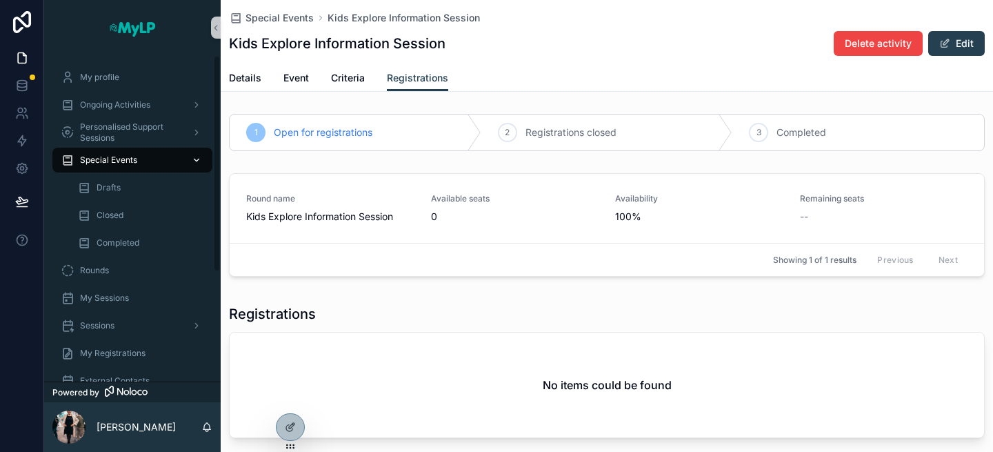
click at [139, 153] on div "Special Events" at bounding box center [132, 160] width 143 height 22
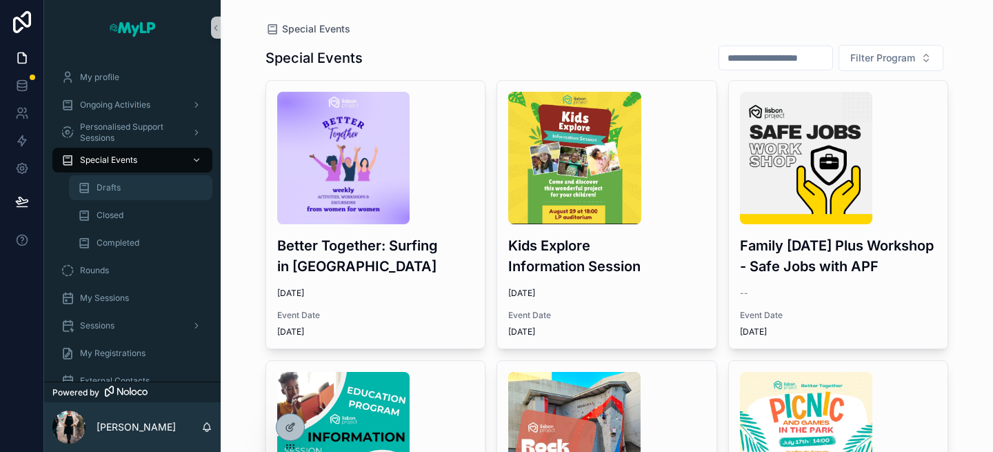
click at [154, 192] on div "Drafts" at bounding box center [140, 187] width 127 height 22
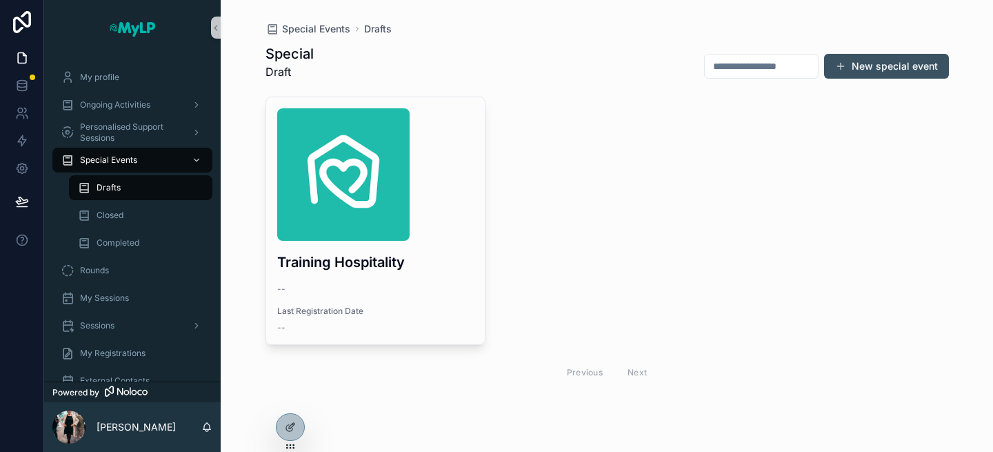
click at [879, 63] on button "New special event" at bounding box center [886, 66] width 125 height 25
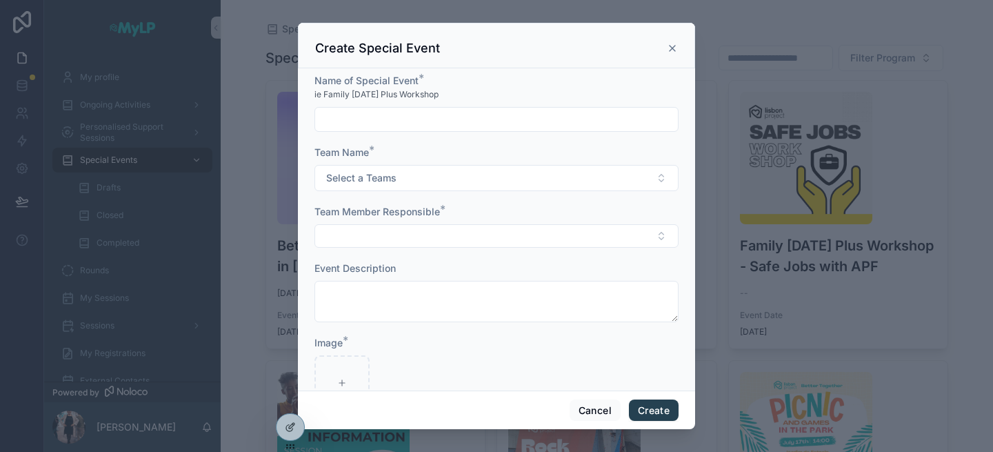
click at [529, 124] on input "scrollable content" at bounding box center [496, 119] width 363 height 19
type input "*"
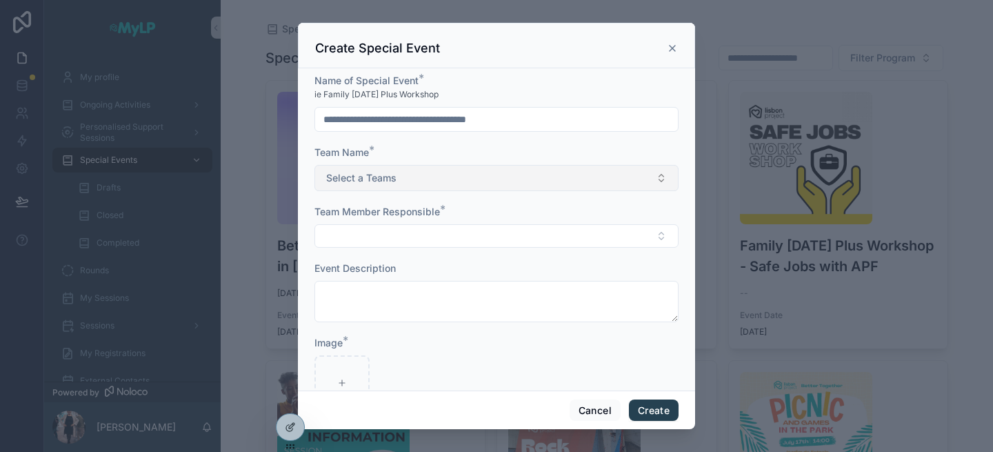
type input "**********"
click at [565, 183] on button "Select a Teams" at bounding box center [496, 178] width 364 height 26
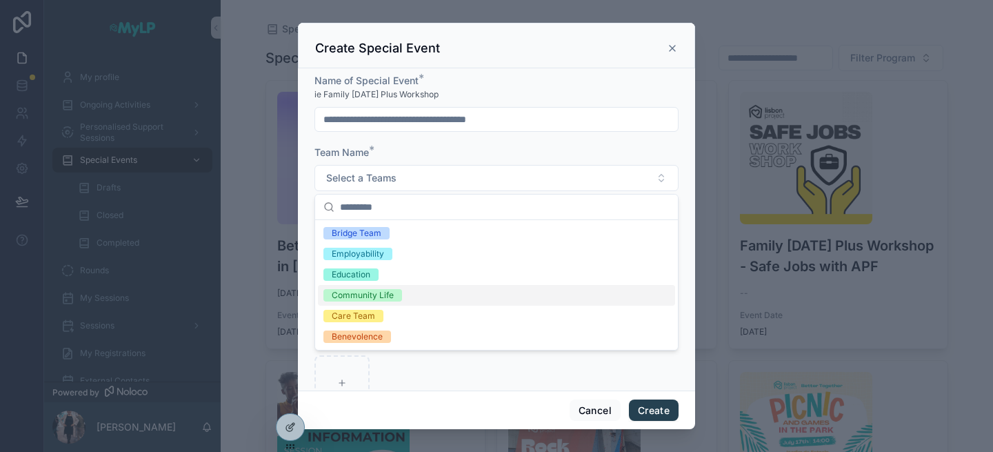
click at [512, 299] on div "Community Life" at bounding box center [496, 295] width 357 height 21
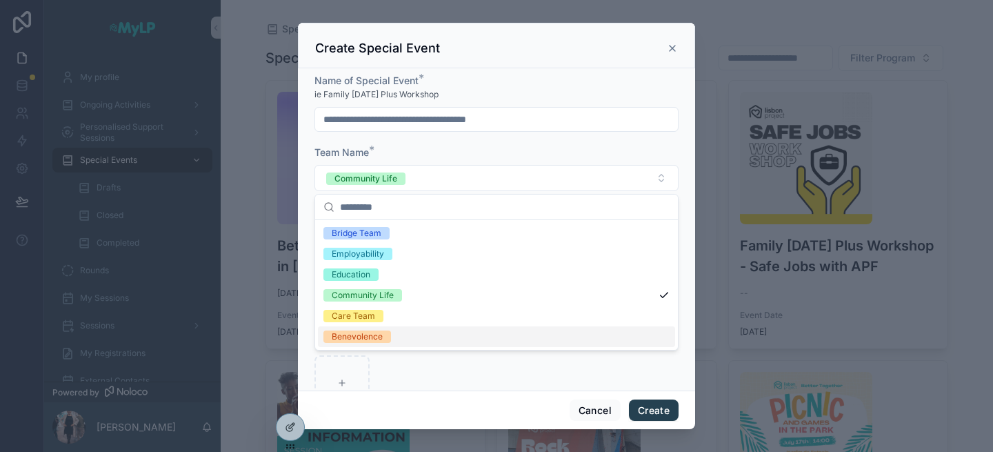
click at [436, 365] on div "scrollable content" at bounding box center [496, 382] width 364 height 55
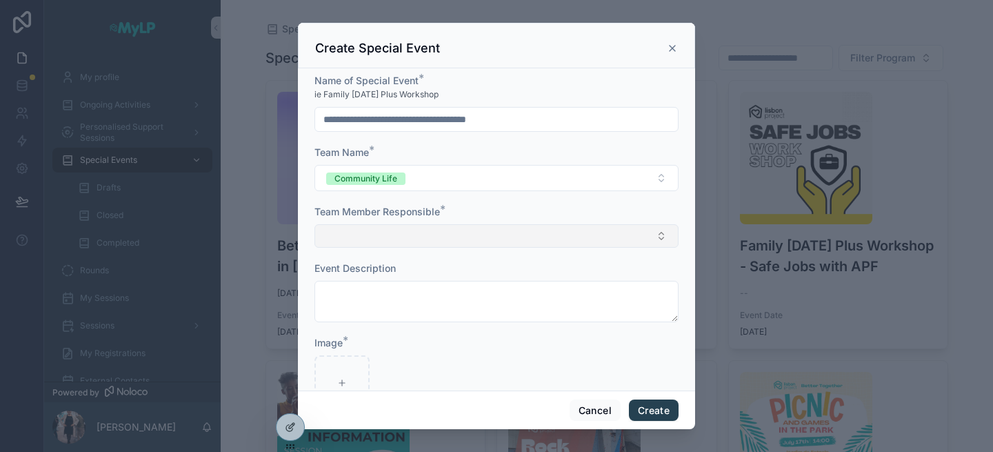
click at [377, 234] on button "Select Button" at bounding box center [496, 235] width 364 height 23
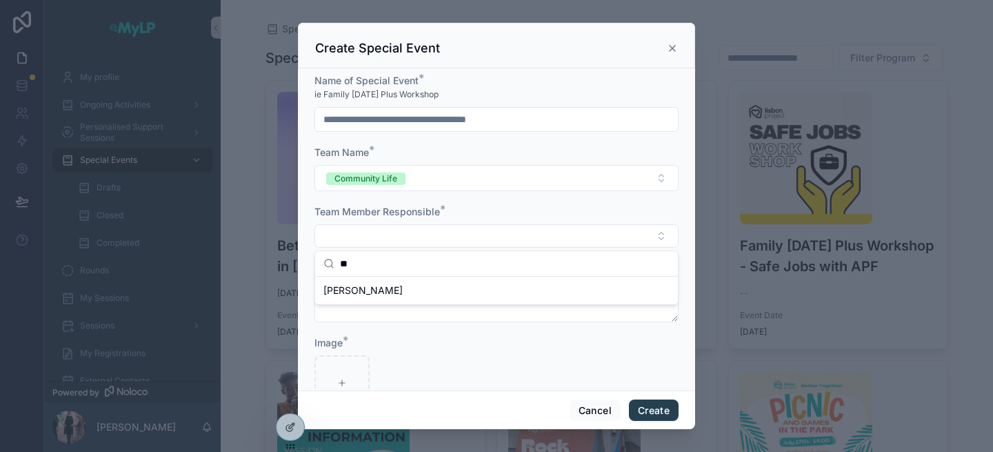
type input "*"
type input "***"
click at [407, 294] on div "[PERSON_NAME]" at bounding box center [496, 290] width 357 height 22
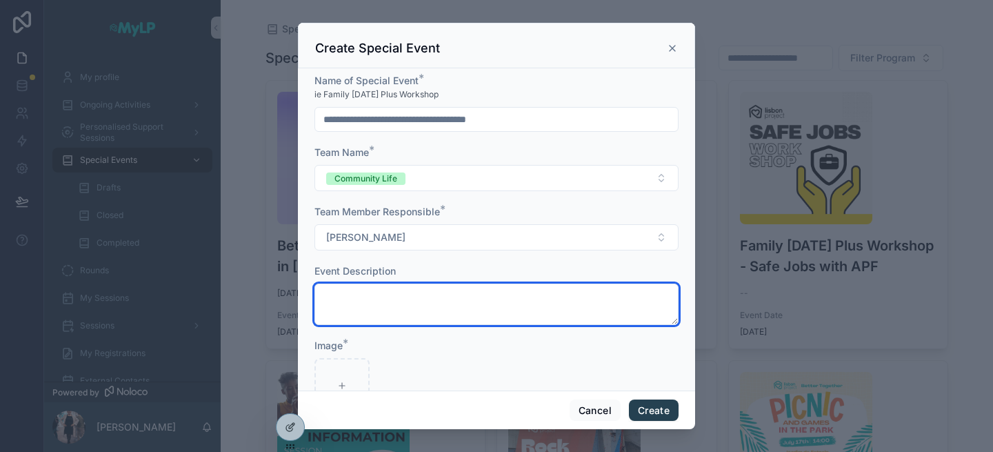
click at [393, 303] on textarea "scrollable content" at bounding box center [496, 303] width 364 height 41
type textarea "**********"
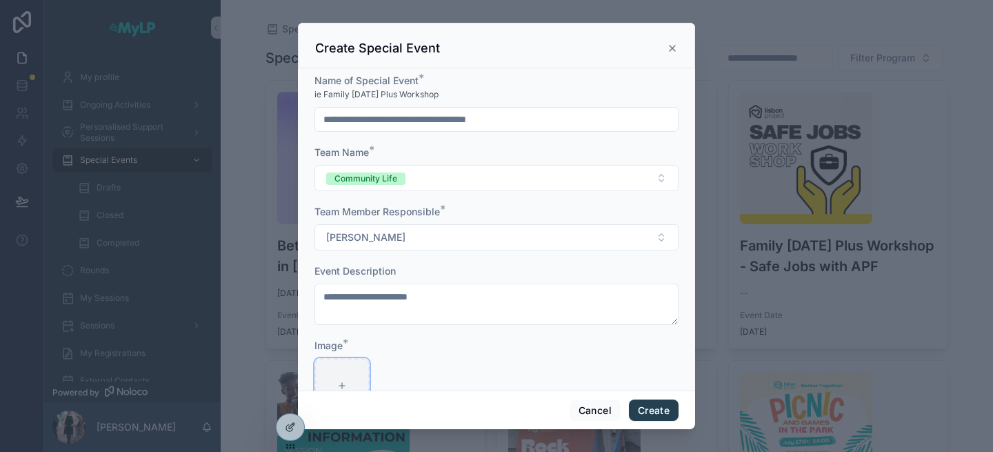
click at [343, 376] on div "scrollable content" at bounding box center [341, 385] width 55 height 55
type input "**********"
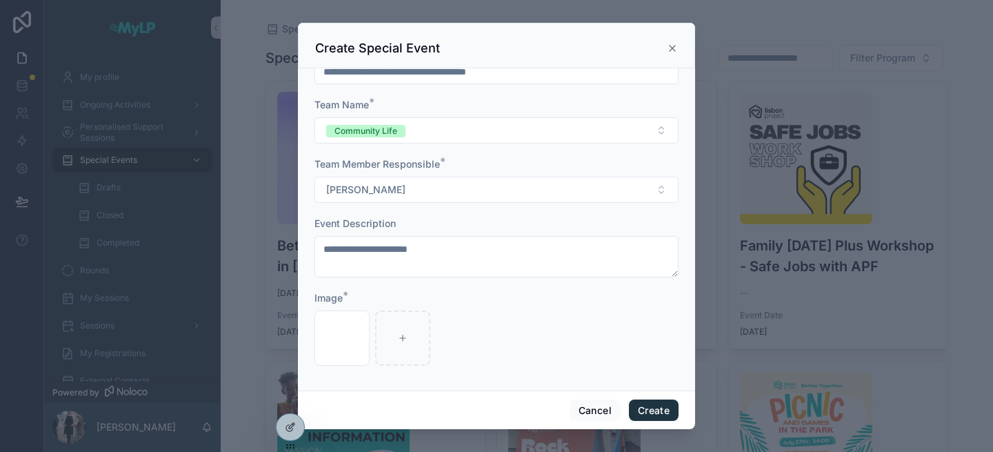
click at [647, 414] on button "Create" at bounding box center [654, 410] width 50 height 22
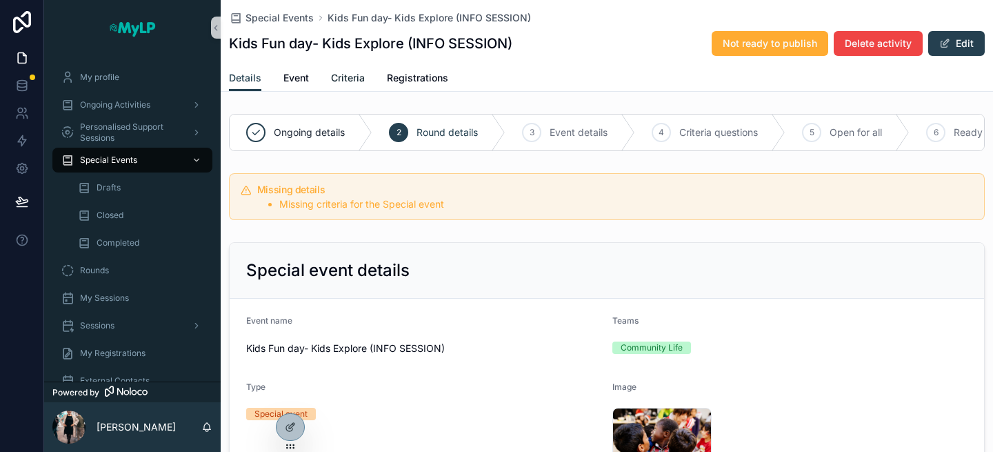
click at [354, 77] on span "Criteria" at bounding box center [348, 78] width 34 height 14
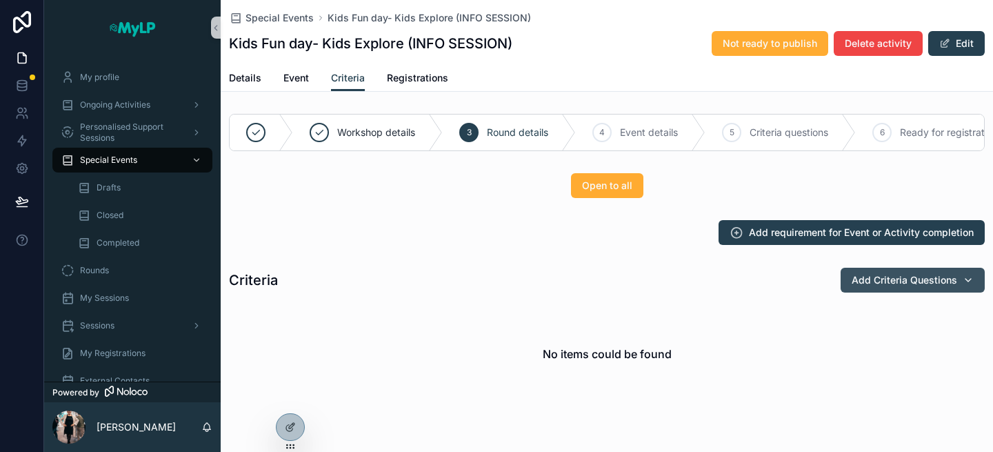
click at [889, 281] on span "Add Criteria Questions" at bounding box center [903, 280] width 105 height 14
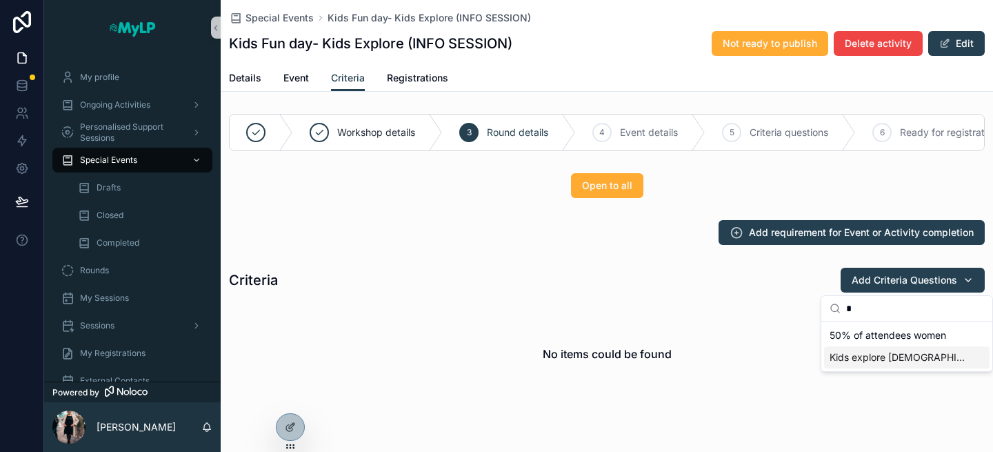
type input "*"
click at [873, 352] on span "Kids explore 5-12 years old" at bounding box center [898, 357] width 138 height 14
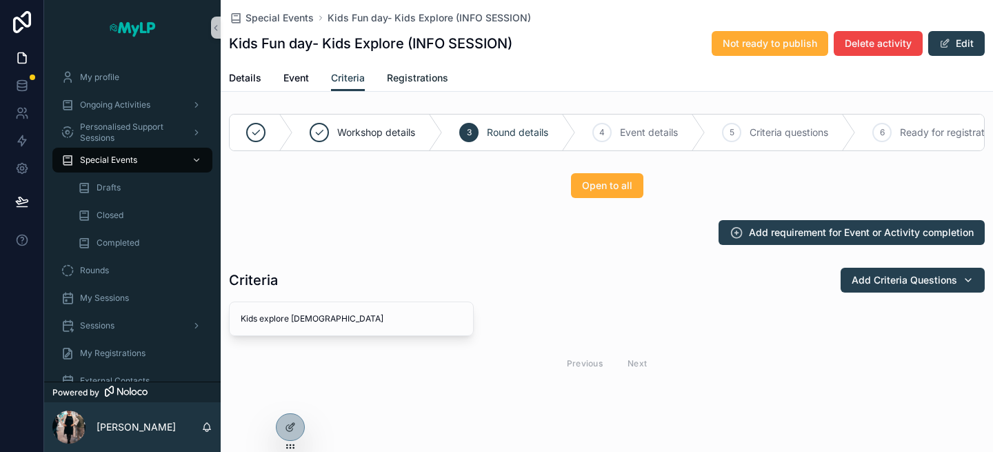
click at [410, 75] on span "Registrations" at bounding box center [417, 78] width 61 height 14
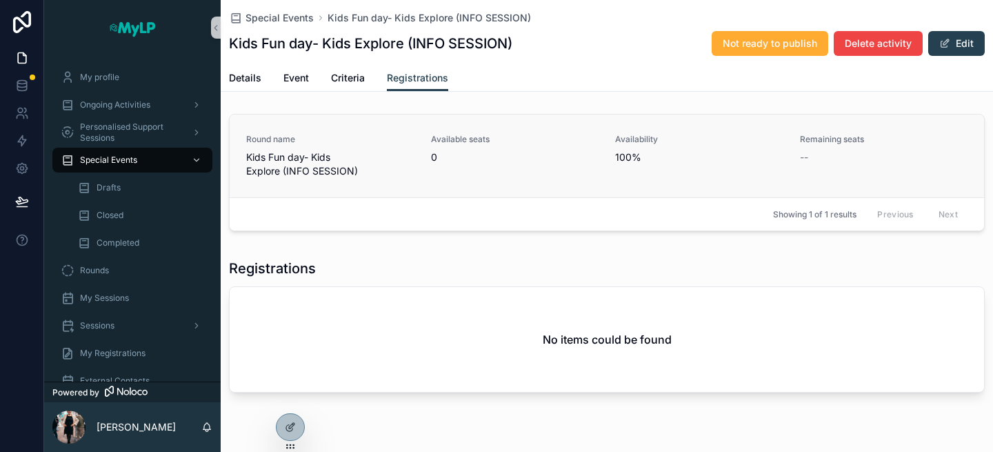
click at [464, 178] on link "Round name Kids Fun day- Kids Explore (INFO SESSION) Available seats 0 Availabi…" at bounding box center [607, 155] width 754 height 83
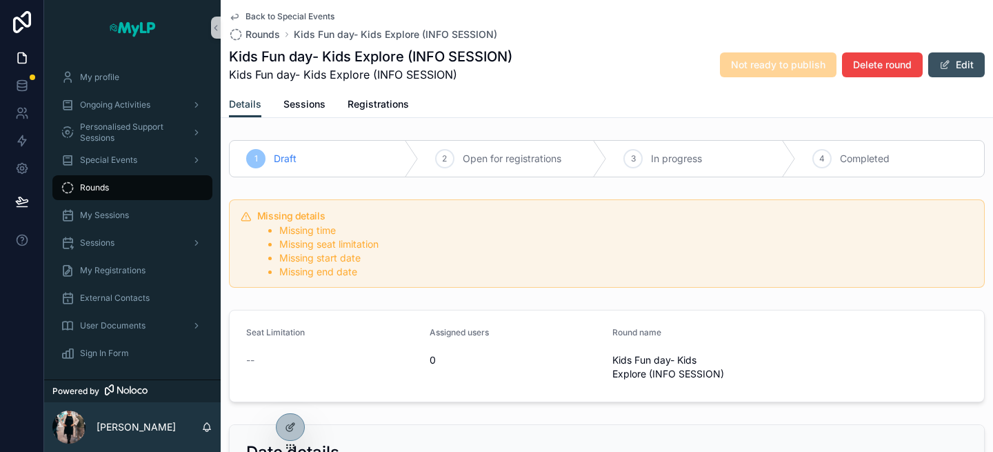
click at [958, 66] on button "Edit" at bounding box center [956, 64] width 57 height 25
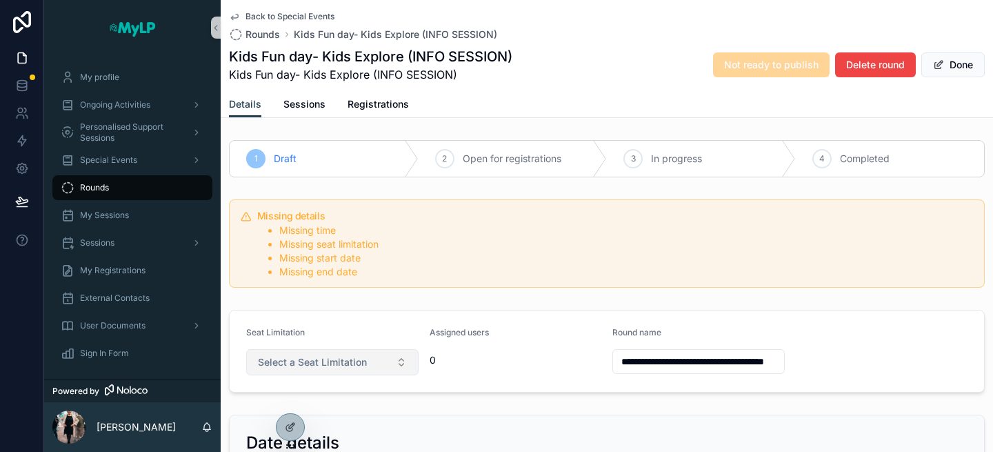
click at [389, 365] on button "Select a Seat Limitation" at bounding box center [332, 362] width 172 height 26
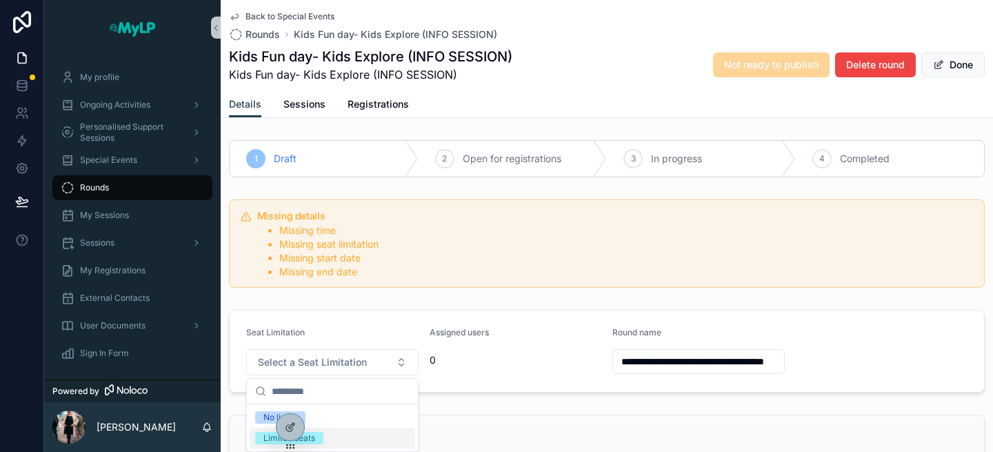
click at [354, 432] on div "Limited seats" at bounding box center [332, 437] width 165 height 21
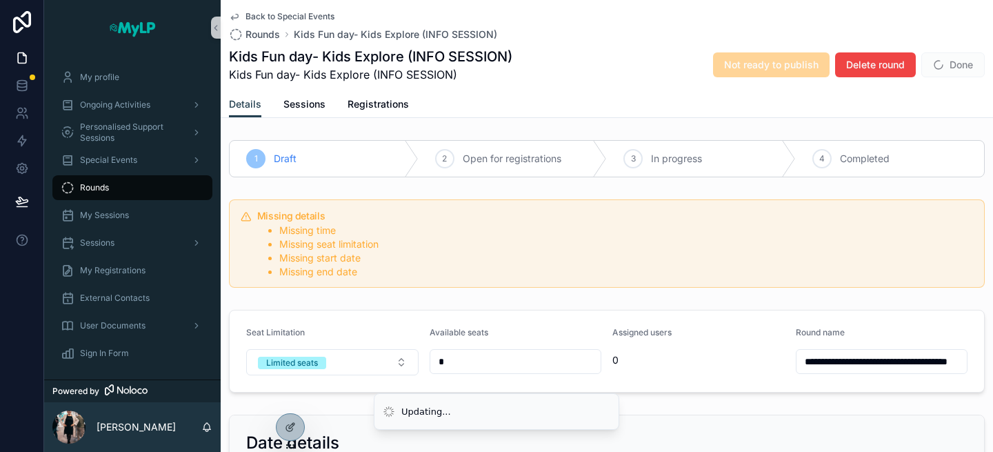
click at [465, 350] on div "*" at bounding box center [515, 361] width 172 height 25
click at [465, 356] on input "*" at bounding box center [515, 361] width 171 height 19
type input "*"
type input "**"
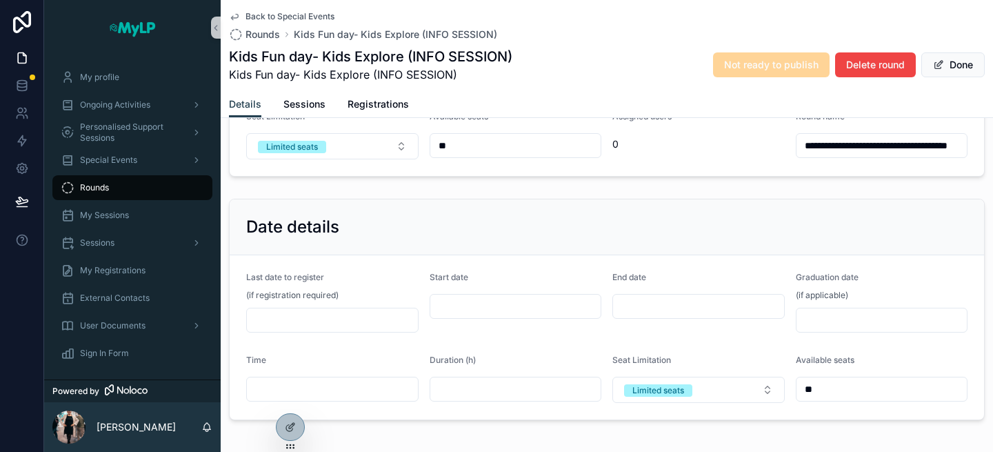
scroll to position [225, 0]
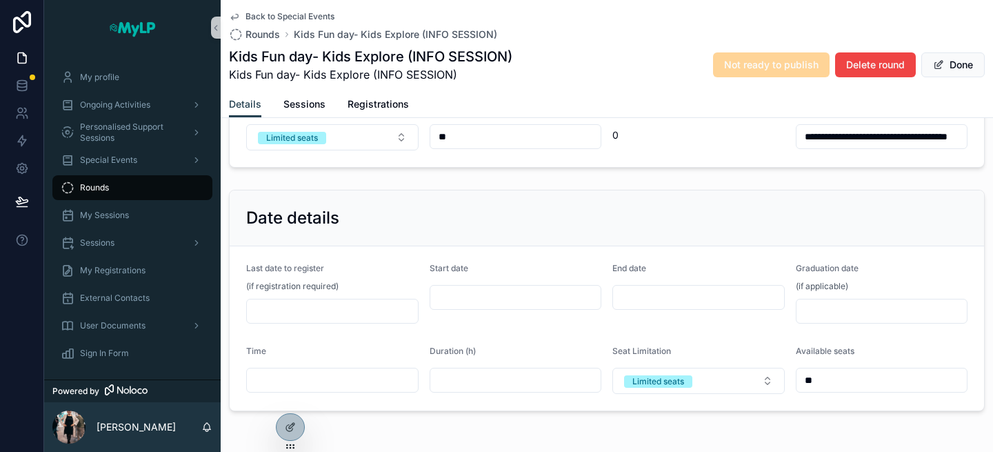
type input "**"
click at [474, 283] on div "Start date" at bounding box center [515, 293] width 172 height 61
click at [474, 292] on input "scrollable content" at bounding box center [515, 296] width 171 height 19
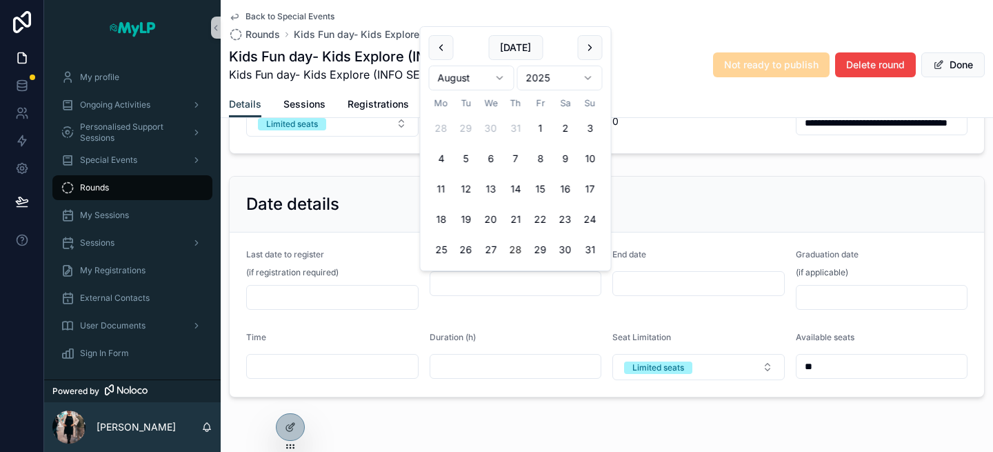
click at [501, 82] on html "**********" at bounding box center [496, 226] width 993 height 452
click at [559, 161] on button "13" at bounding box center [565, 158] width 25 height 25
type input "**********"
click at [631, 282] on input "scrollable content" at bounding box center [698, 283] width 171 height 19
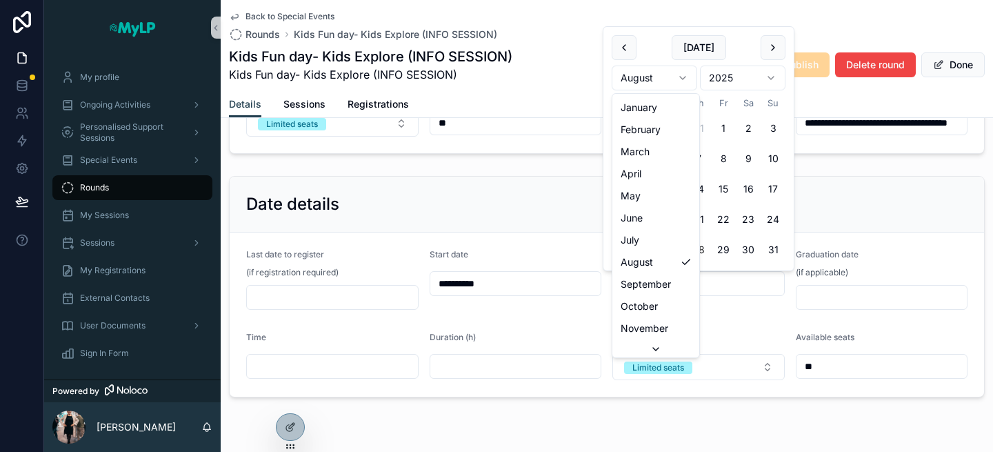
click at [684, 82] on html "**********" at bounding box center [496, 226] width 993 height 452
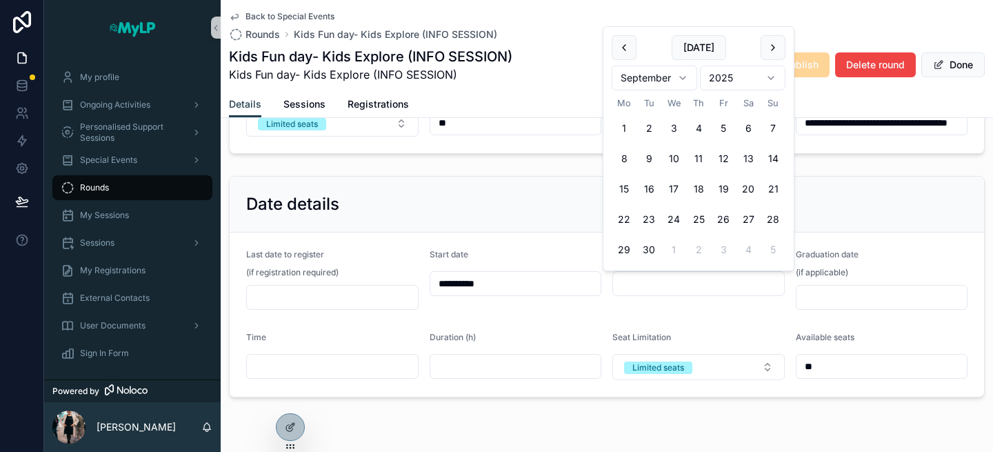
click at [749, 160] on button "13" at bounding box center [748, 158] width 25 height 25
type input "**********"
click at [764, 321] on form "**********" at bounding box center [607, 314] width 754 height 164
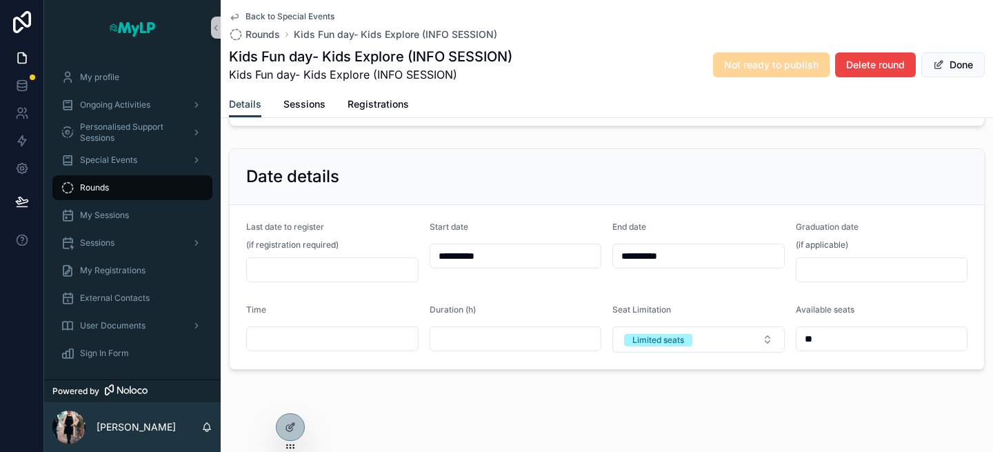
scroll to position [236, 0]
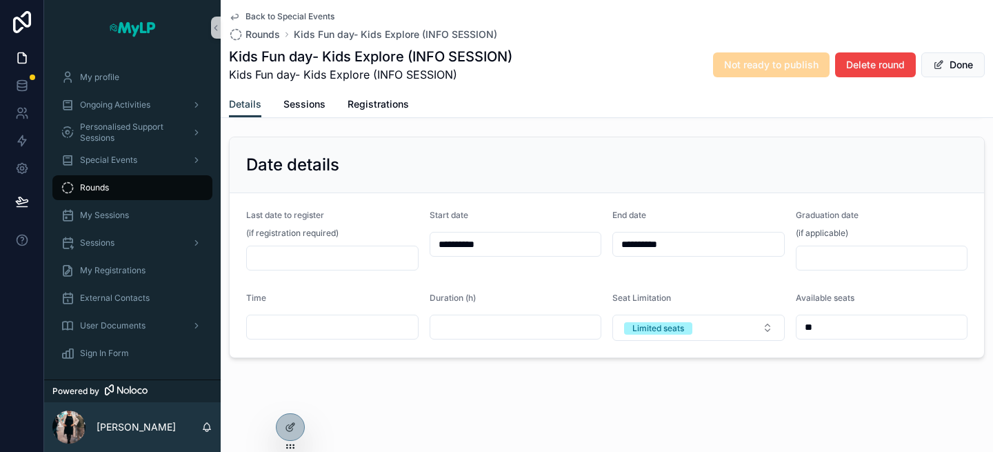
click at [387, 321] on input "scrollable content" at bounding box center [332, 326] width 171 height 19
type input "*****"
click at [509, 321] on input "scrollable content" at bounding box center [515, 326] width 171 height 19
type input "***"
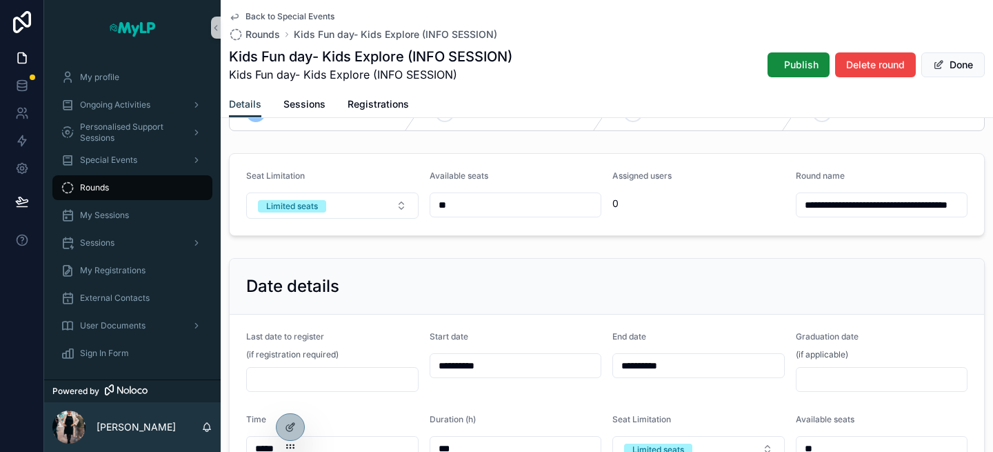
scroll to position [0, 0]
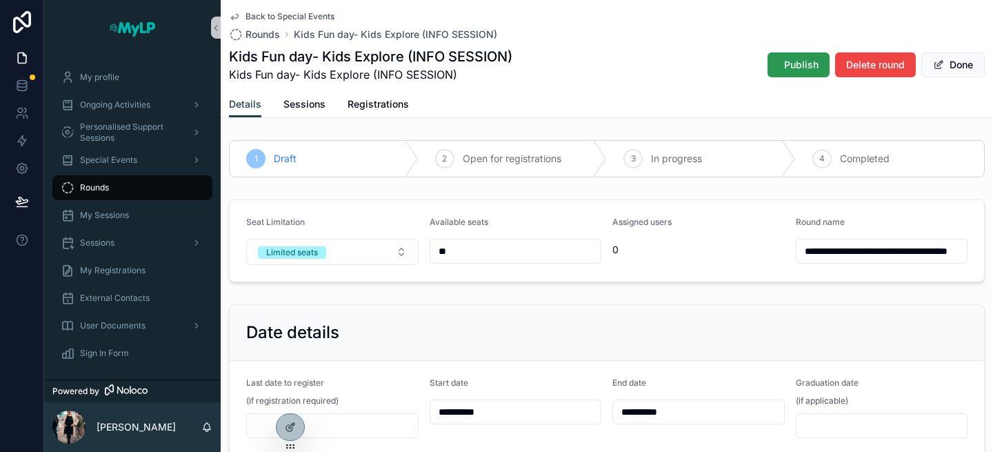
click at [802, 72] on button "Publish" at bounding box center [798, 64] width 62 height 25
click at [949, 63] on button "Done" at bounding box center [952, 64] width 63 height 25
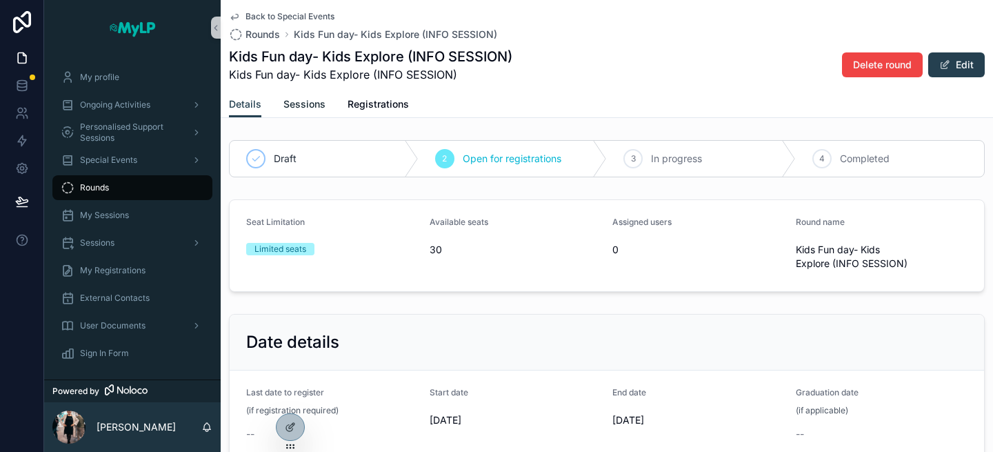
click at [287, 108] on span "Sessions" at bounding box center [304, 104] width 42 height 14
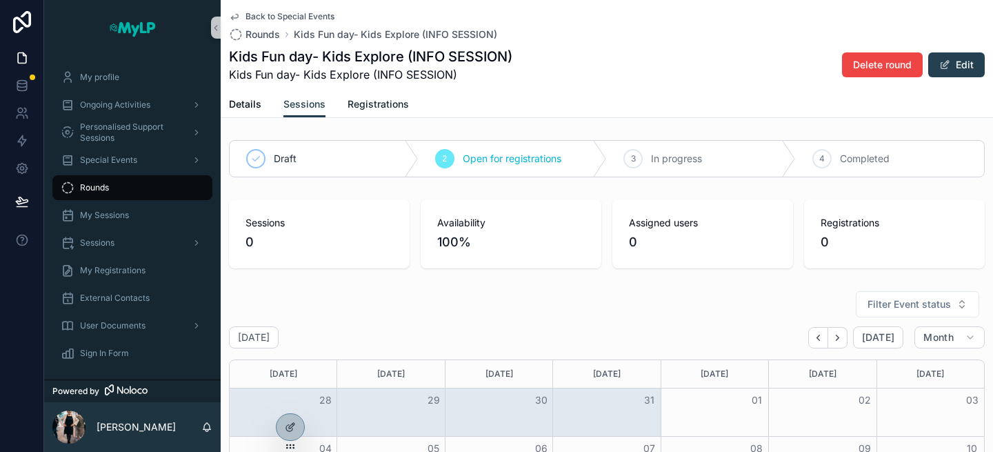
click at [376, 107] on span "Registrations" at bounding box center [377, 104] width 61 height 14
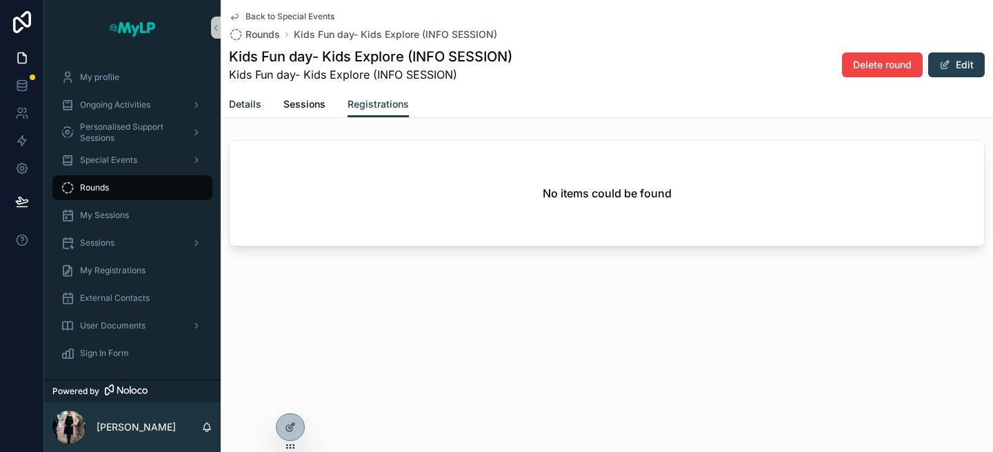
click at [252, 102] on span "Details" at bounding box center [245, 104] width 32 height 14
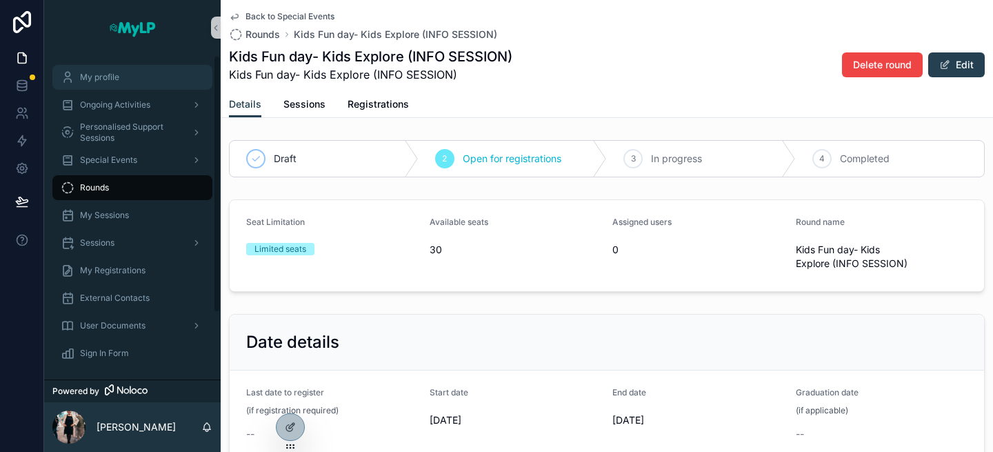
click at [123, 71] on div "My profile" at bounding box center [132, 77] width 143 height 22
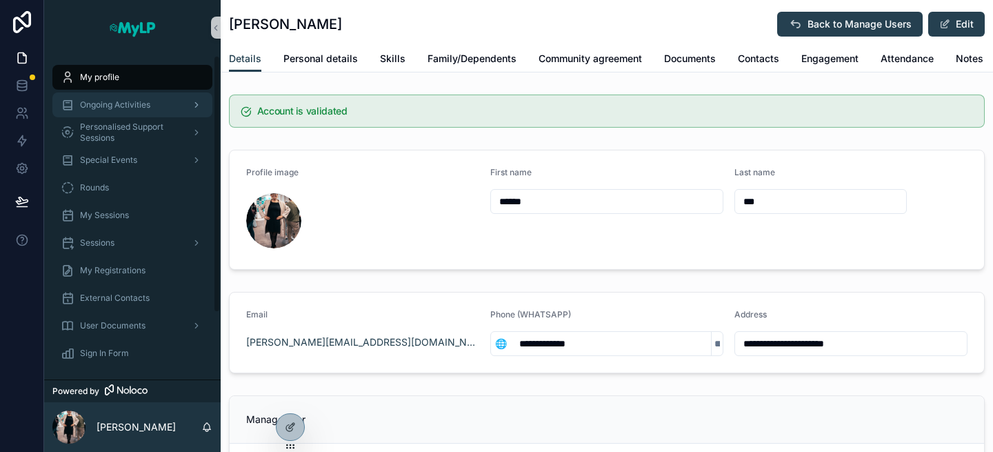
click at [141, 108] on span "Ongoing Activities" at bounding box center [115, 104] width 70 height 11
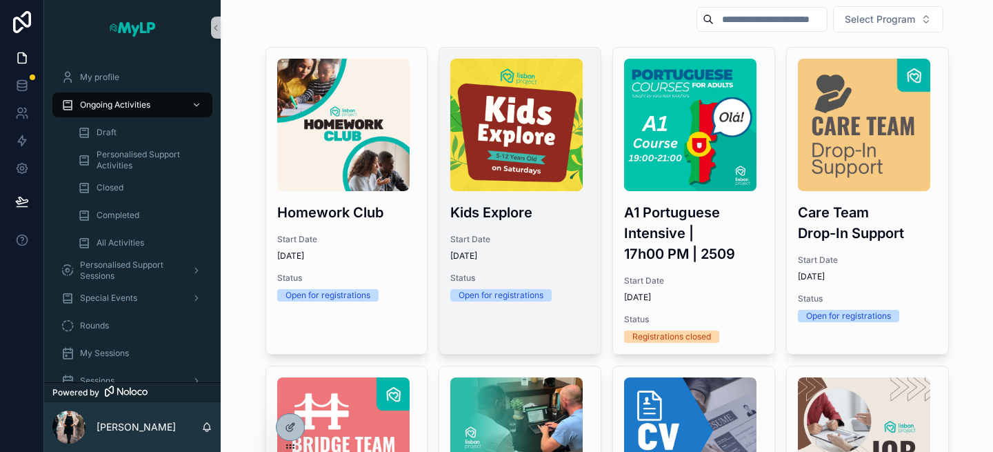
scroll to position [43, 0]
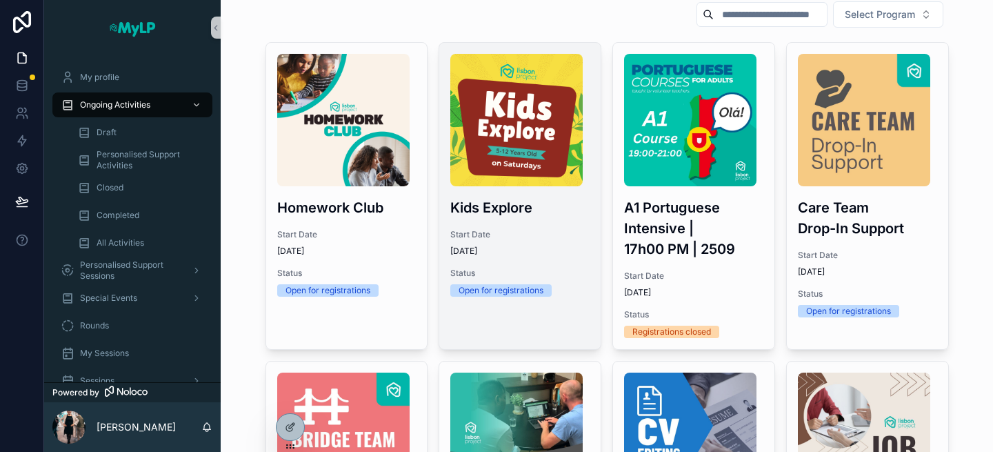
click at [551, 210] on h3 "Kids Explore" at bounding box center [519, 207] width 139 height 21
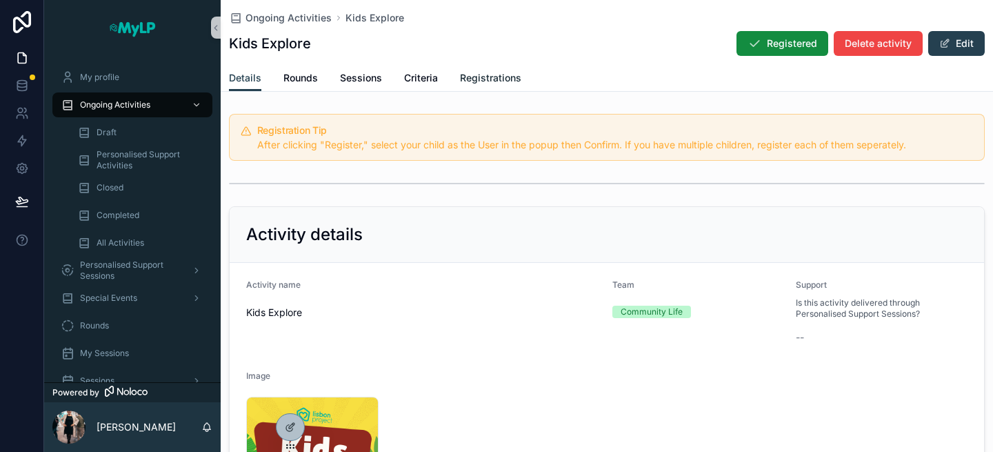
click at [489, 78] on span "Registrations" at bounding box center [490, 78] width 61 height 14
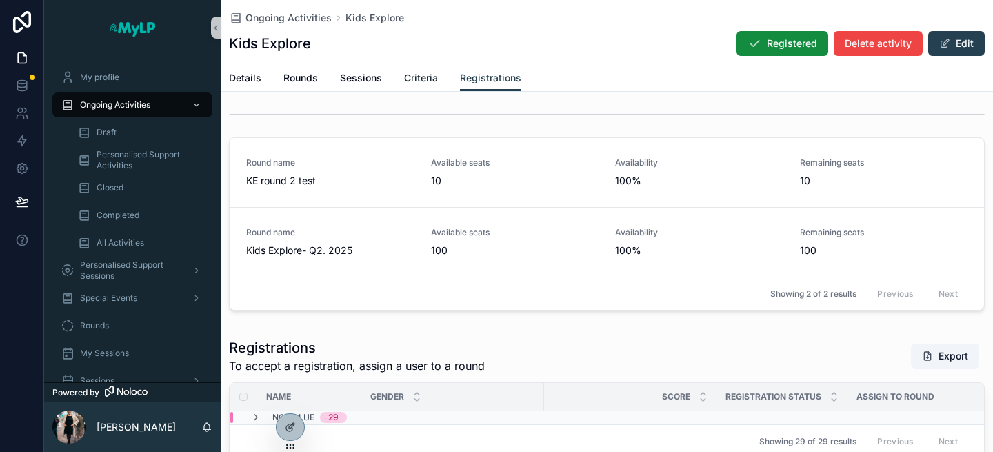
click at [425, 87] on link "Criteria" at bounding box center [421, 79] width 34 height 28
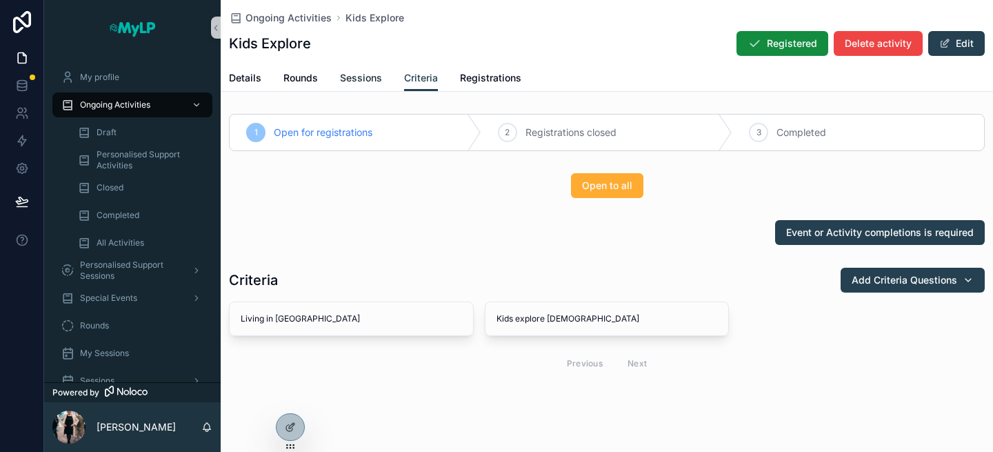
click at [370, 79] on span "Sessions" at bounding box center [361, 78] width 42 height 14
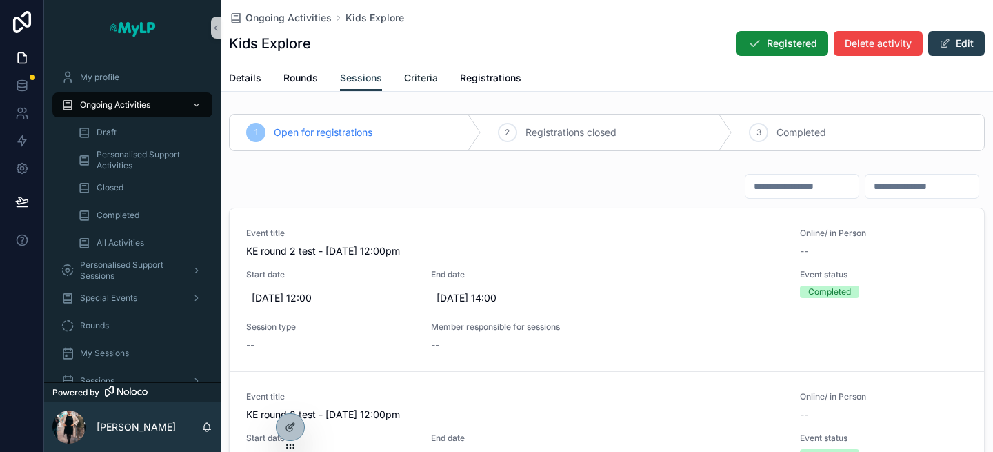
click at [421, 78] on span "Criteria" at bounding box center [421, 78] width 34 height 14
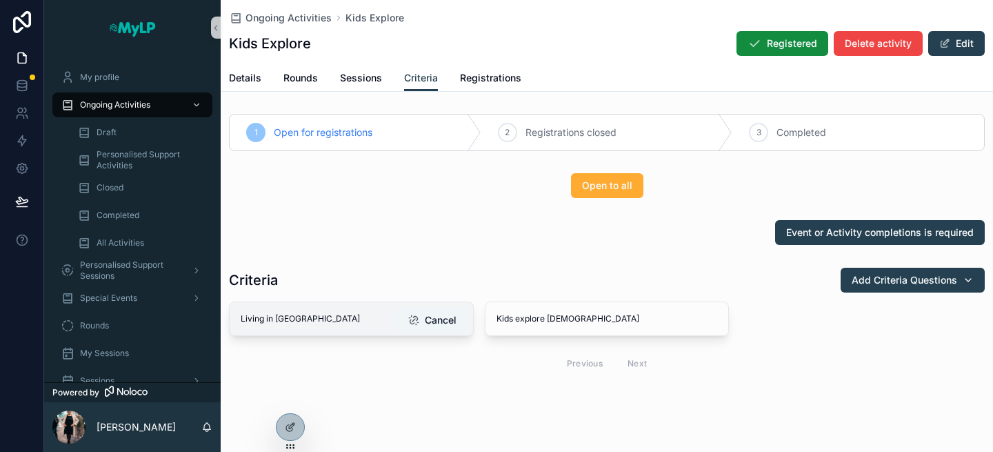
click at [432, 321] on button "Cancel" at bounding box center [432, 319] width 70 height 25
click at [366, 77] on span "Sessions" at bounding box center [361, 78] width 42 height 14
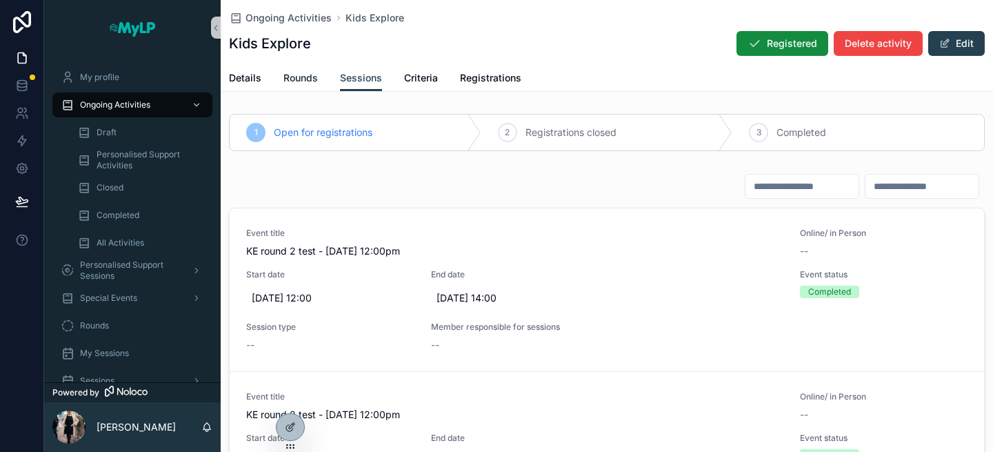
click at [312, 79] on span "Rounds" at bounding box center [300, 78] width 34 height 14
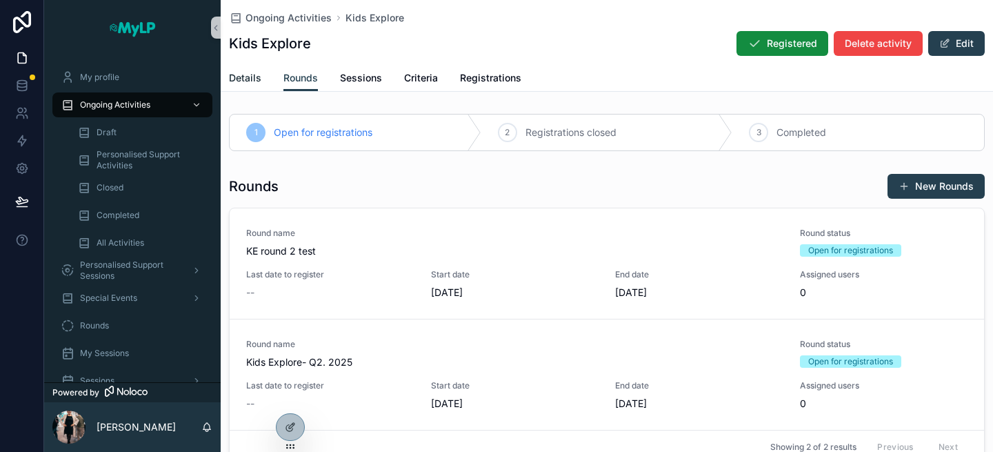
click at [250, 79] on span "Details" at bounding box center [245, 78] width 32 height 14
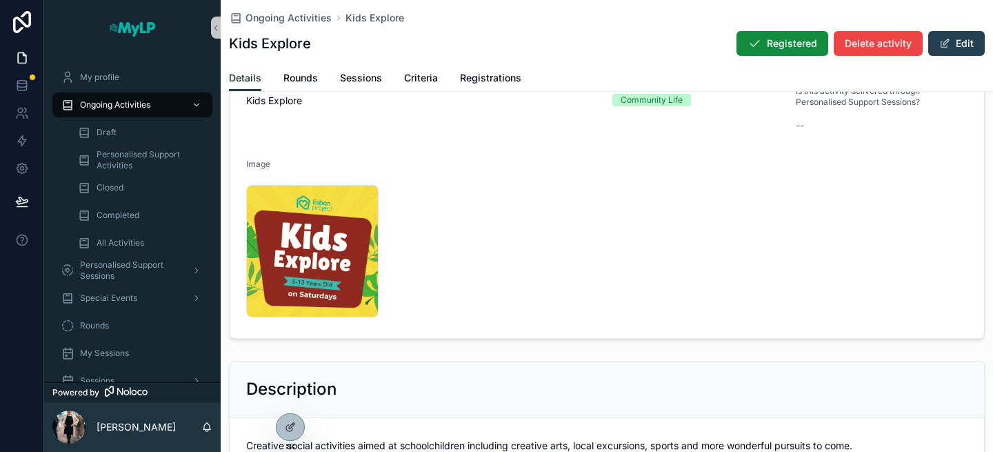
scroll to position [169, 0]
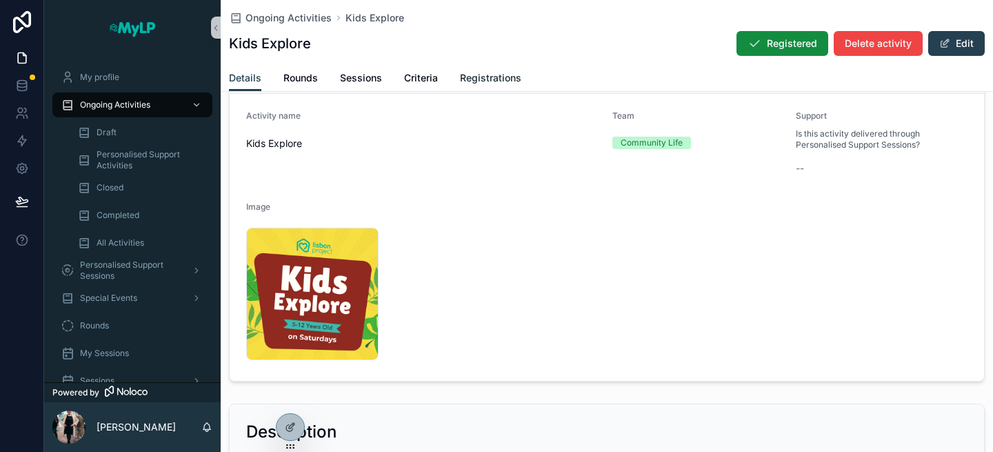
click at [482, 75] on span "Registrations" at bounding box center [490, 78] width 61 height 14
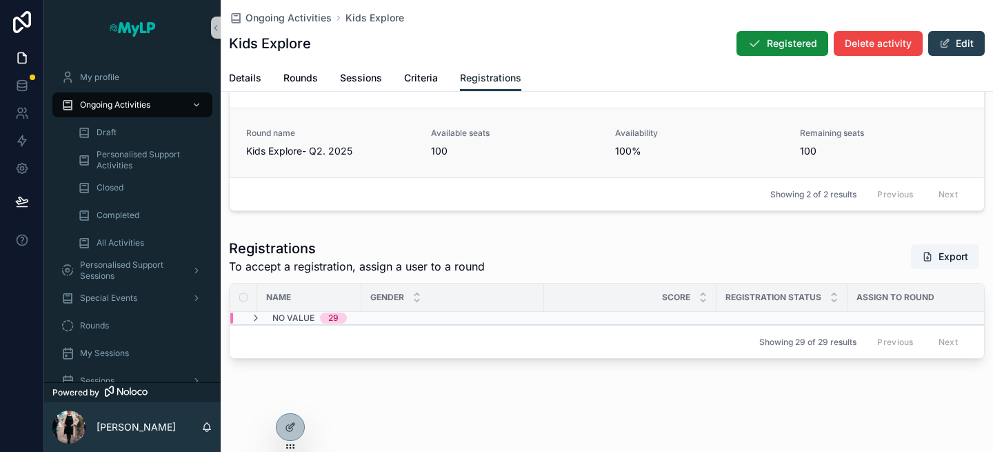
scroll to position [100, 0]
click at [478, 315] on div "No value 29" at bounding box center [472, 317] width 485 height 11
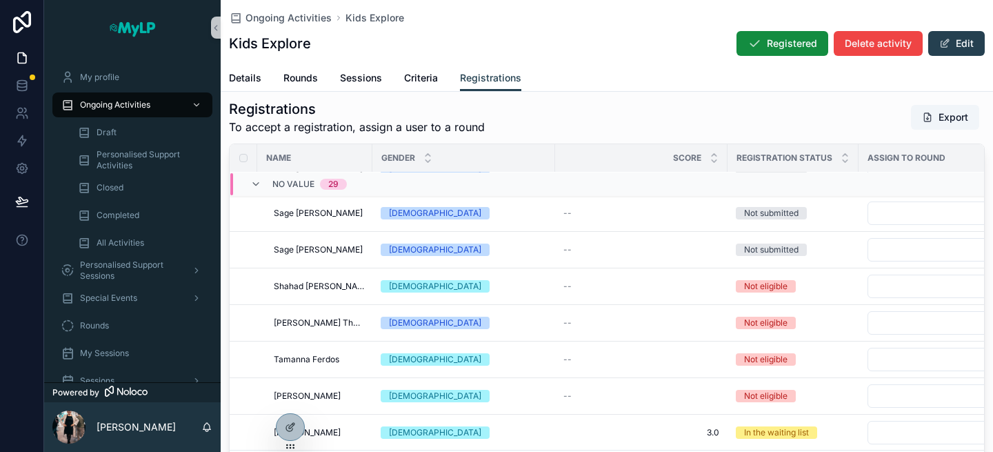
scroll to position [0, 0]
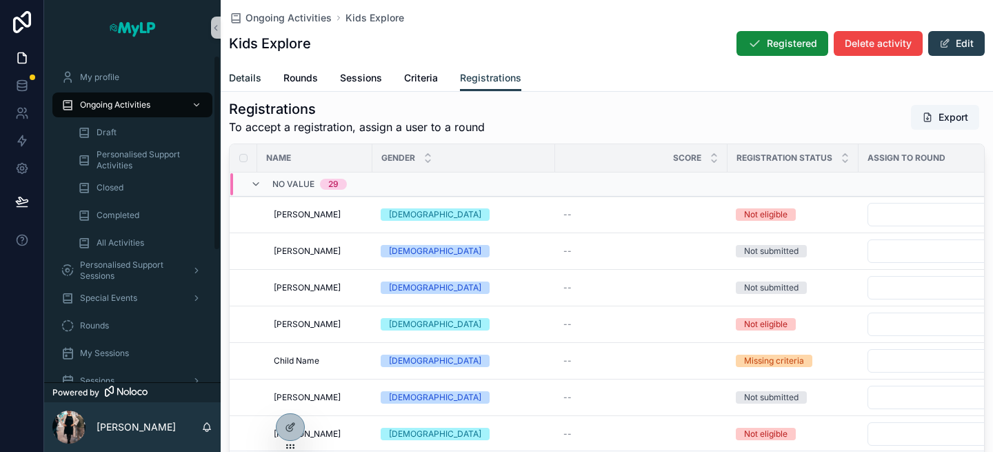
click at [252, 79] on span "Details" at bounding box center [245, 78] width 32 height 14
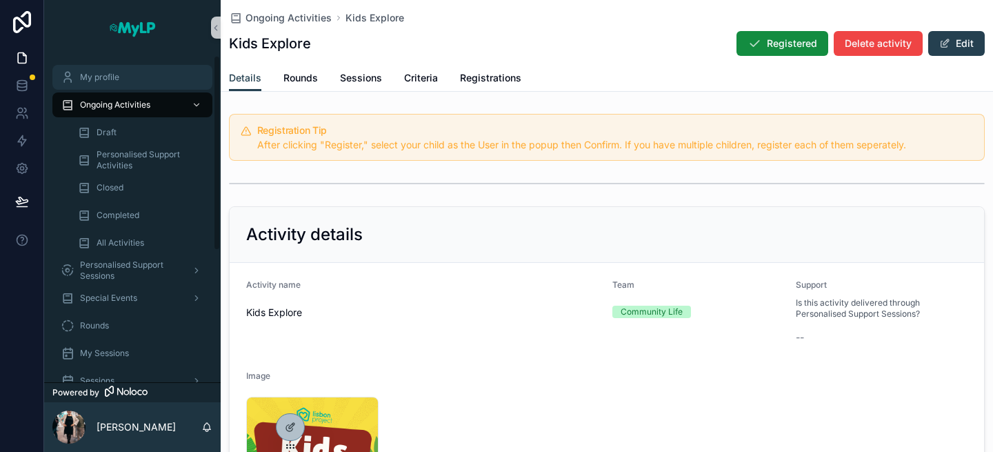
click at [137, 71] on div "My profile" at bounding box center [132, 77] width 143 height 22
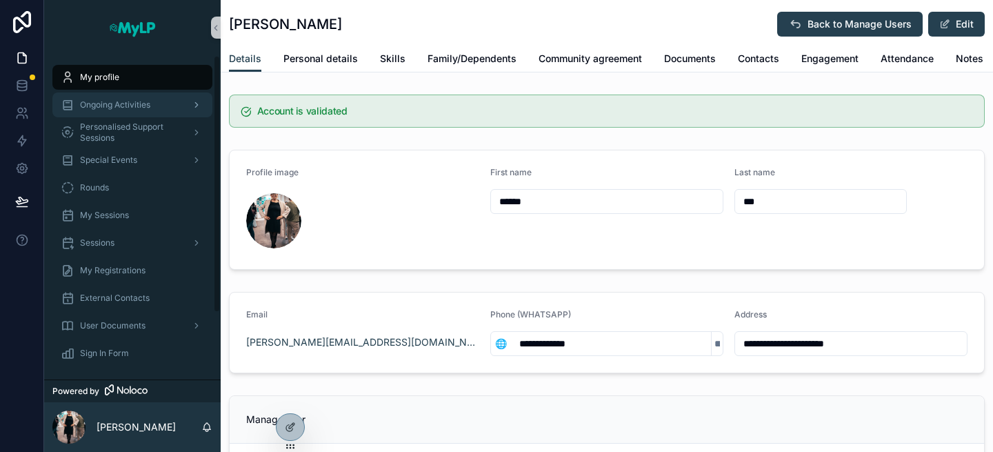
click at [154, 102] on div "Ongoing Activities" at bounding box center [132, 105] width 143 height 22
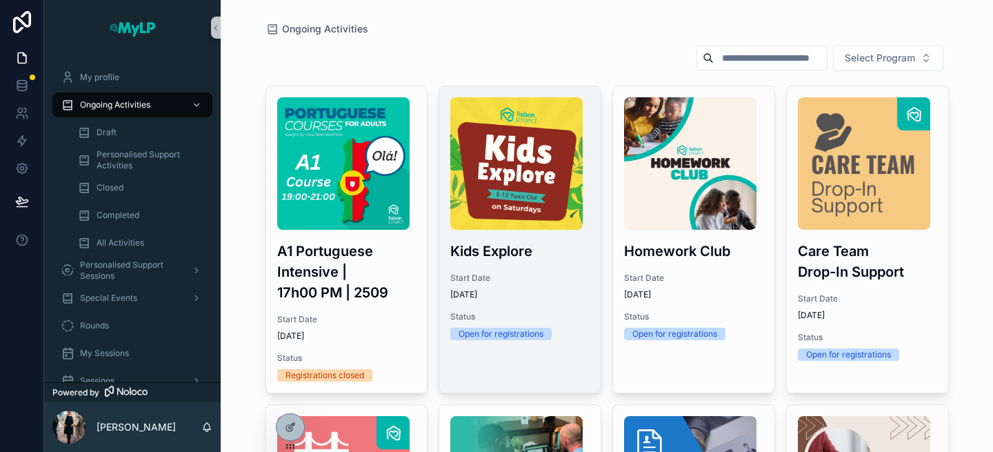
click at [519, 287] on div "Start Date 29/06/2025" at bounding box center [519, 286] width 139 height 28
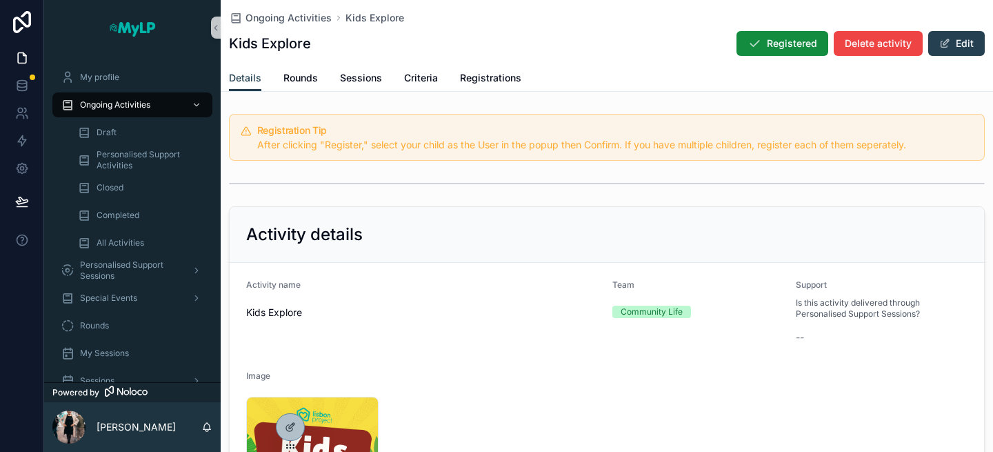
scroll to position [34, 0]
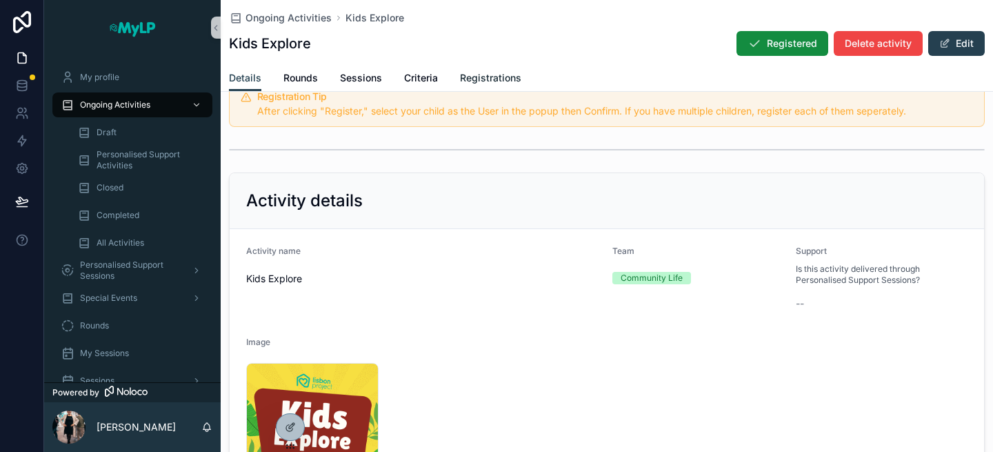
click at [483, 81] on span "Registrations" at bounding box center [490, 78] width 61 height 14
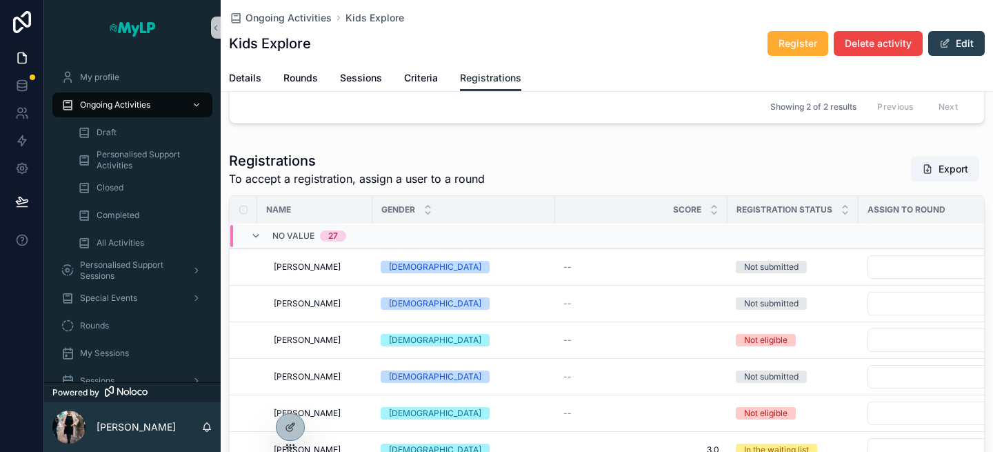
scroll to position [37, 0]
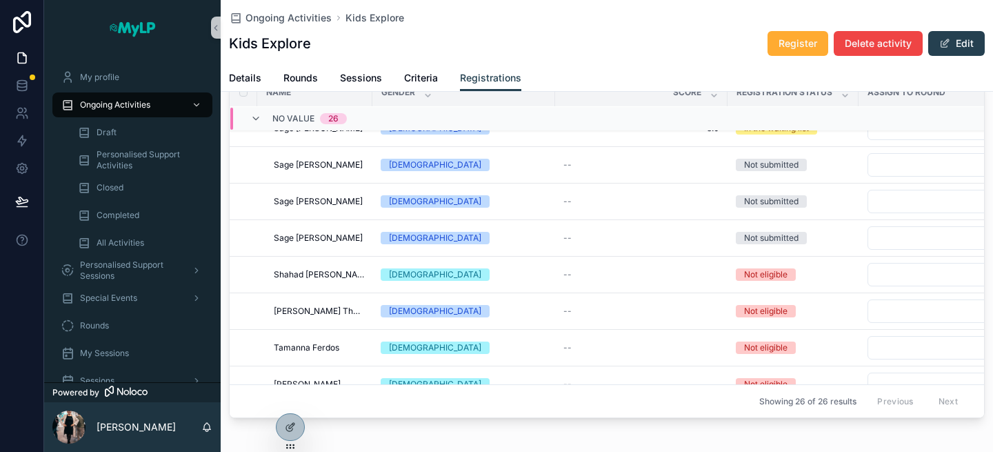
scroll to position [715, 0]
